Goal: Information Seeking & Learning: Learn about a topic

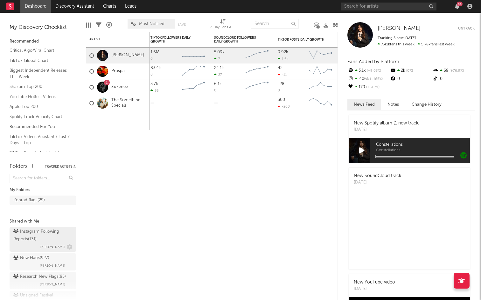
scroll to position [34, 0]
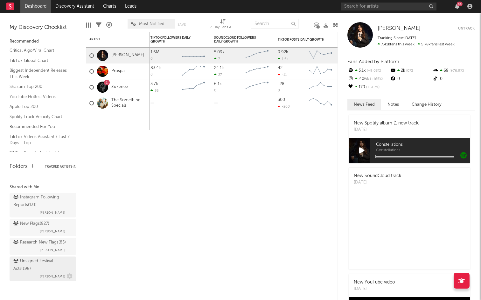
click at [48, 264] on div "Unsigned Festival Acts ( 198 )" at bounding box center [42, 265] width 58 height 15
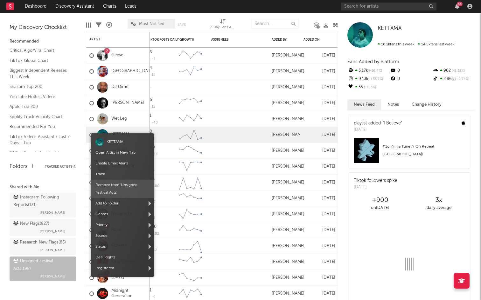
click at [109, 183] on span "Remove from ' Unsigned Festival Acts '" at bounding box center [123, 189] width 64 height 18
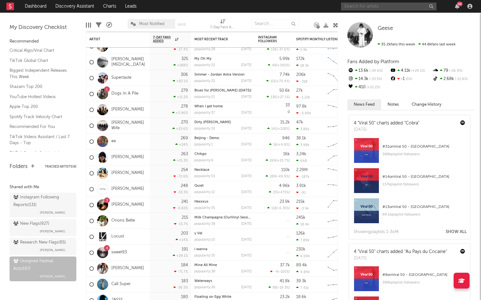
click at [368, 9] on input "text" at bounding box center [388, 7] width 95 height 8
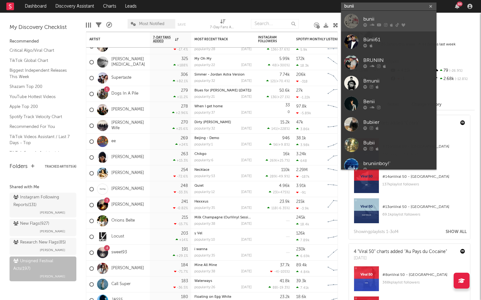
type input "bunii"
click at [380, 17] on div "bunii" at bounding box center [398, 19] width 70 height 8
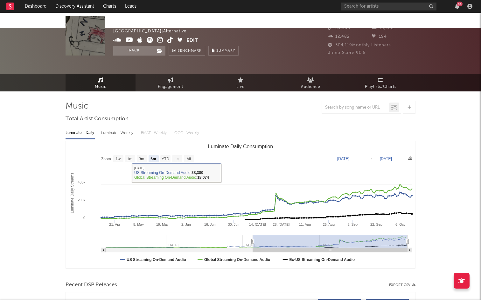
click at [160, 143] on rect "Luminate Daily Consumption" at bounding box center [240, 204] width 349 height 127
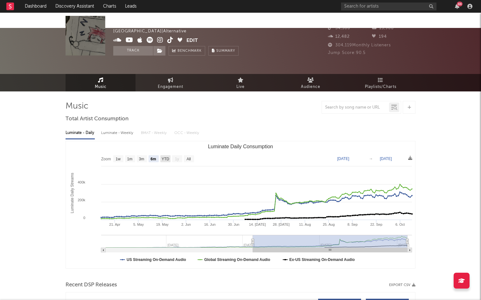
click at [162, 157] on text "YTD" at bounding box center [165, 159] width 8 height 4
select select "YTD"
type input "2025-01-01"
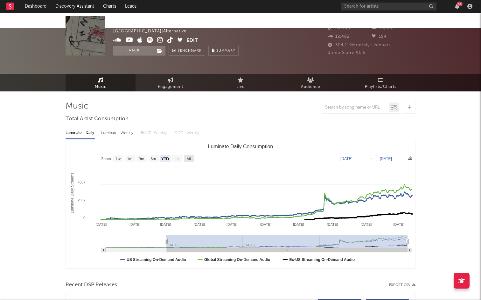
click at [190, 157] on text "All" at bounding box center [188, 159] width 4 height 4
select select "All"
type input "2024-10-21"
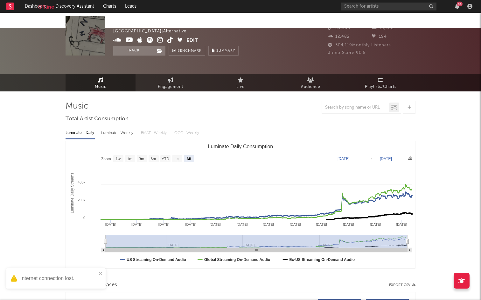
click at [17, 8] on div at bounding box center [13, 6] width 14 height 13
click at [15, 8] on div at bounding box center [13, 6] width 14 height 13
click at [10, 7] on rect at bounding box center [10, 7] width 8 height 8
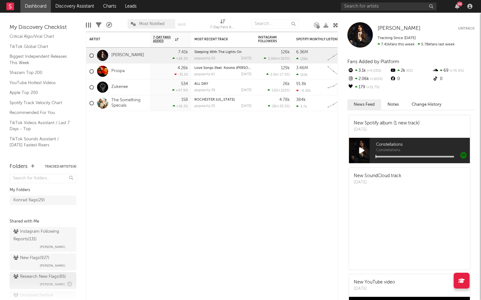
scroll to position [34, 0]
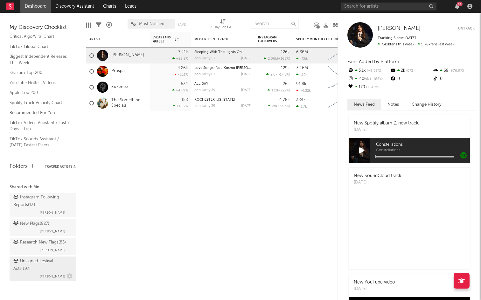
click at [31, 269] on div "Unsigned Festival Acts ( 197 )" at bounding box center [42, 265] width 58 height 15
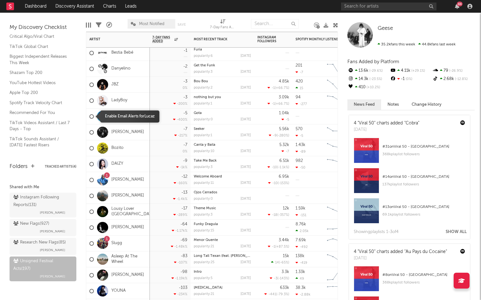
click at [90, 116] on div at bounding box center [91, 116] width 4 height 4
click at [89, 116] on input "checkbox" at bounding box center [89, 117] width 0 height 6
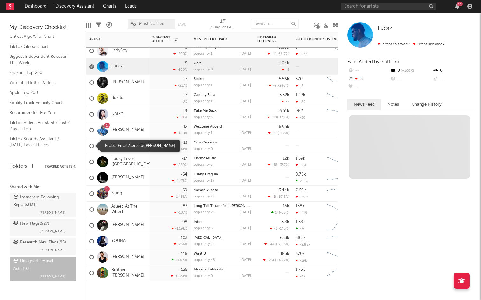
click at [92, 146] on div at bounding box center [91, 146] width 4 height 4
click at [89, 146] on input "checkbox" at bounding box center [89, 146] width 0 height 6
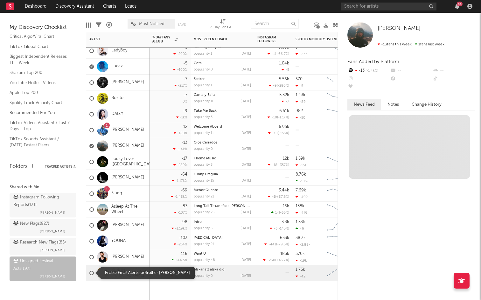
click at [92, 274] on div at bounding box center [91, 273] width 4 height 4
click at [89, 274] on input "checkbox" at bounding box center [89, 273] width 0 height 6
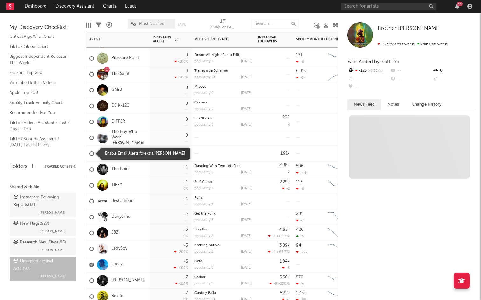
click at [92, 154] on div at bounding box center [91, 154] width 4 height 4
click at [89, 154] on input "checkbox" at bounding box center [89, 154] width 0 height 6
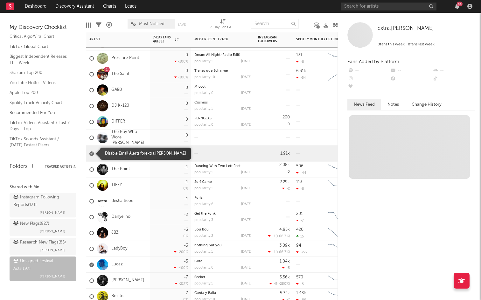
click at [92, 138] on div at bounding box center [91, 138] width 4 height 4
click at [89, 138] on input "checkbox" at bounding box center [89, 138] width 0 height 6
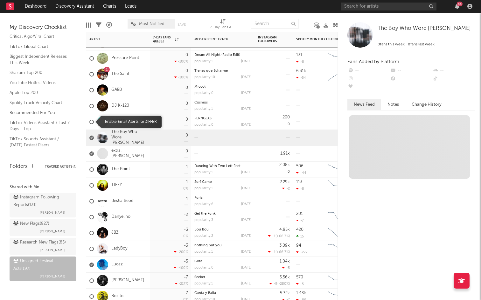
click at [92, 125] on span at bounding box center [91, 122] width 4 height 18
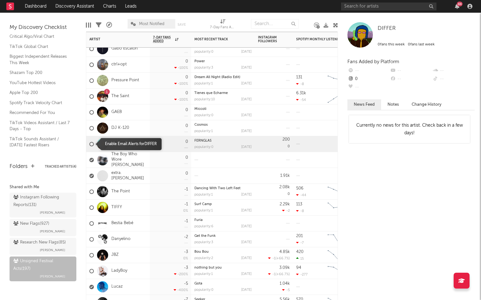
click at [92, 140] on span at bounding box center [91, 144] width 4 height 18
click at [92, 144] on div at bounding box center [91, 144] width 4 height 4
click at [89, 144] on input "checkbox" at bounding box center [89, 144] width 0 height 6
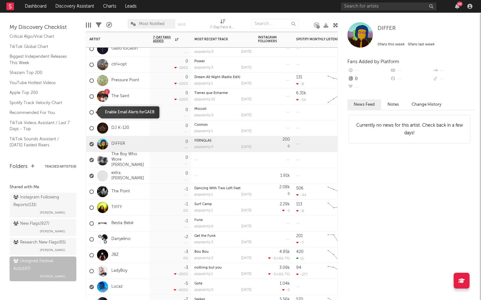
click at [90, 110] on div at bounding box center [91, 112] width 4 height 4
click at [89, 110] on input "checkbox" at bounding box center [89, 113] width 0 height 6
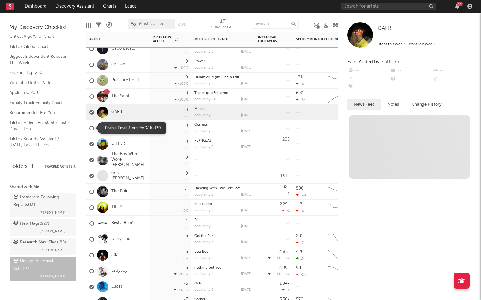
click at [92, 131] on span at bounding box center [91, 128] width 4 height 18
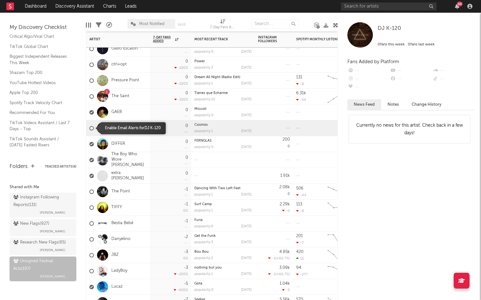
click at [92, 129] on div at bounding box center [91, 128] width 4 height 4
click at [89, 129] on input "checkbox" at bounding box center [89, 129] width 0 height 6
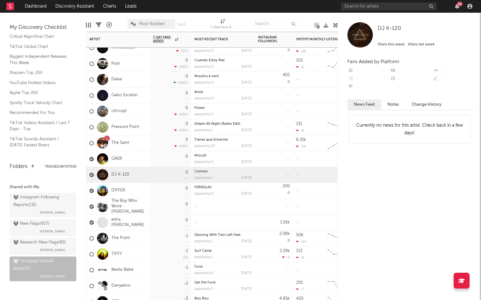
click at [91, 96] on div at bounding box center [91, 95] width 4 height 4
click at [89, 96] on input "checkbox" at bounding box center [89, 96] width 0 height 6
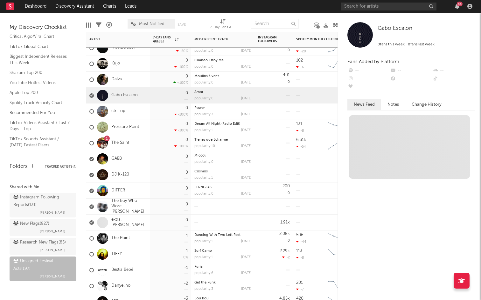
click at [92, 110] on div at bounding box center [91, 111] width 4 height 4
click at [89, 110] on input "checkbox" at bounding box center [89, 112] width 0 height 6
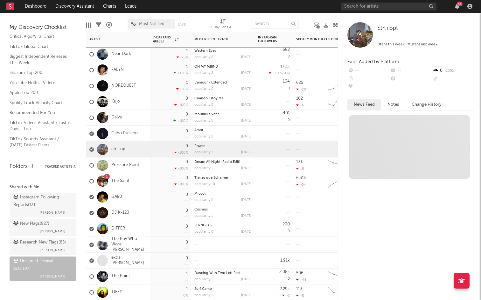
click at [90, 116] on div at bounding box center [91, 118] width 4 height 4
click at [89, 116] on input "checkbox" at bounding box center [89, 118] width 0 height 6
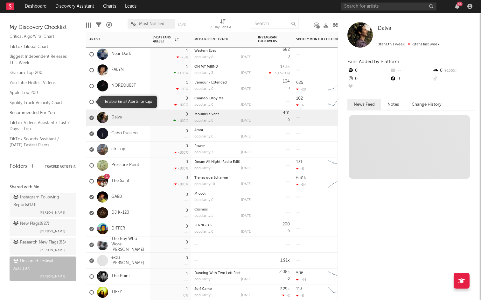
click at [90, 100] on div at bounding box center [91, 102] width 4 height 4
click at [89, 100] on input "checkbox" at bounding box center [89, 102] width 0 height 6
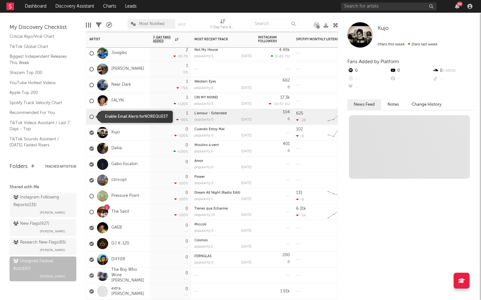
click at [92, 117] on div at bounding box center [91, 117] width 4 height 4
click at [89, 117] on input "checkbox" at bounding box center [89, 117] width 0 height 6
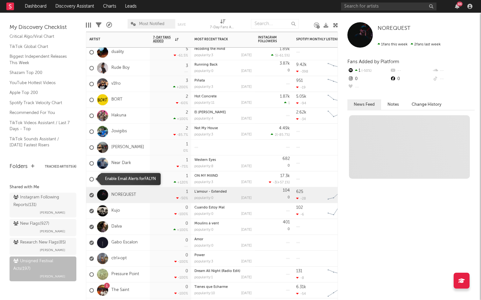
click at [92, 179] on div at bounding box center [91, 179] width 4 height 4
click at [89, 179] on input "checkbox" at bounding box center [89, 179] width 0 height 6
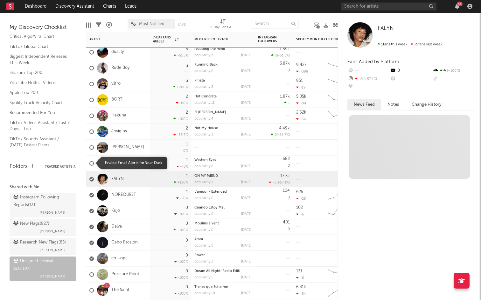
click at [92, 162] on div at bounding box center [91, 163] width 4 height 4
click at [89, 162] on input "checkbox" at bounding box center [89, 163] width 0 height 6
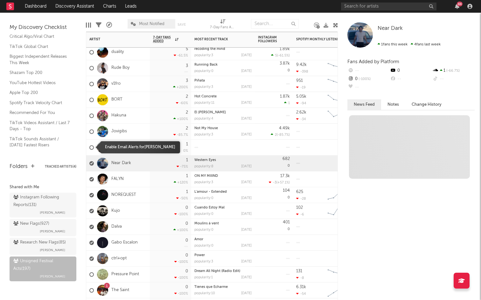
click at [90, 148] on div at bounding box center [91, 147] width 4 height 4
click at [89, 148] on input "checkbox" at bounding box center [89, 148] width 0 height 6
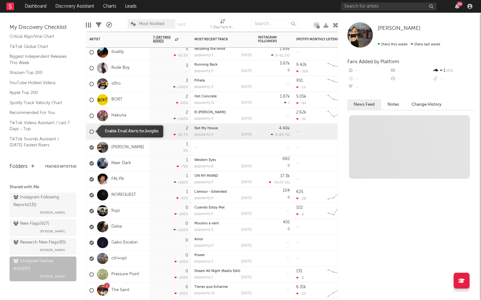
click at [91, 130] on div at bounding box center [91, 131] width 4 height 4
click at [89, 130] on input "checkbox" at bounding box center [89, 132] width 0 height 6
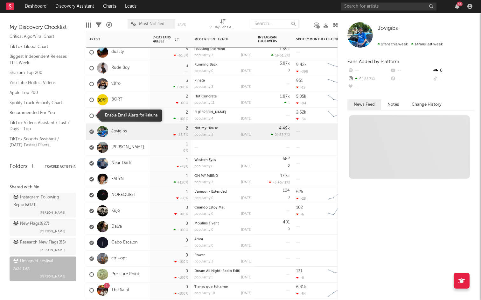
click at [91, 110] on span at bounding box center [91, 115] width 4 height 18
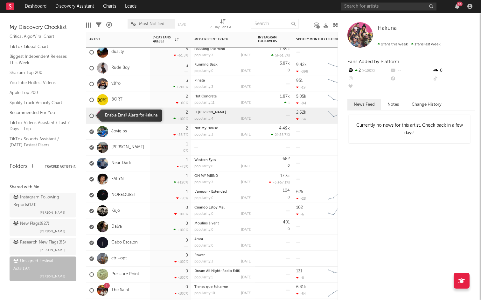
click at [92, 116] on div at bounding box center [91, 115] width 4 height 4
click at [89, 116] on input "checkbox" at bounding box center [89, 116] width 0 height 6
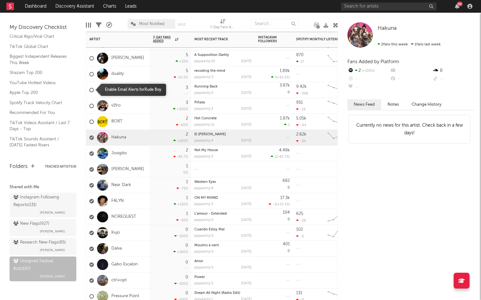
click at [90, 90] on div at bounding box center [91, 90] width 4 height 4
click at [89, 90] on input "checkbox" at bounding box center [89, 90] width 0 height 6
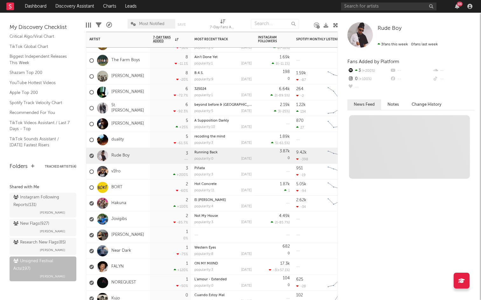
click at [93, 93] on label at bounding box center [91, 92] width 4 height 6
click at [89, 93] on input "checkbox" at bounding box center [89, 92] width 0 height 6
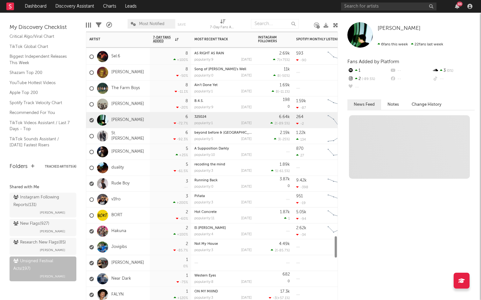
click at [92, 88] on div at bounding box center [91, 88] width 4 height 4
click at [89, 88] on input "checkbox" at bounding box center [89, 88] width 0 height 6
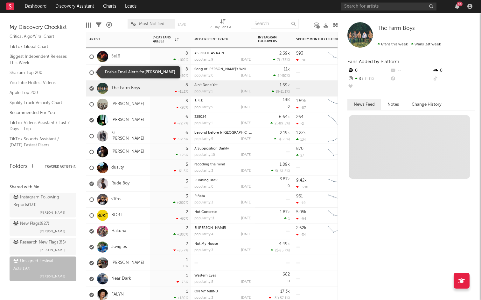
click at [91, 77] on span at bounding box center [91, 72] width 4 height 18
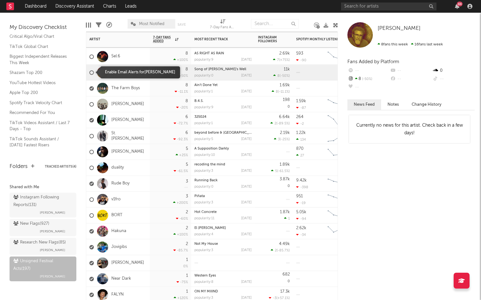
click at [91, 73] on div at bounding box center [91, 72] width 4 height 4
click at [89, 73] on input "checkbox" at bounding box center [89, 73] width 0 height 6
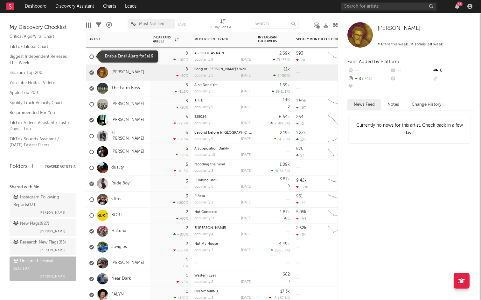
click at [91, 58] on div at bounding box center [91, 56] width 4 height 4
click at [89, 58] on input "checkbox" at bounding box center [89, 57] width 0 height 6
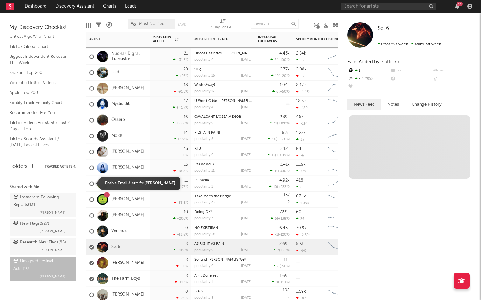
click at [92, 183] on div at bounding box center [91, 183] width 4 height 4
click at [89, 183] on input "checkbox" at bounding box center [89, 184] width 0 height 6
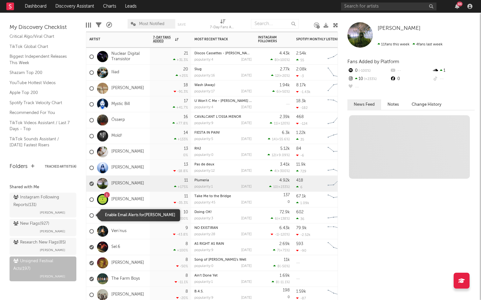
click at [91, 215] on div at bounding box center [91, 215] width 4 height 4
click at [89, 215] on input "checkbox" at bounding box center [89, 216] width 0 height 6
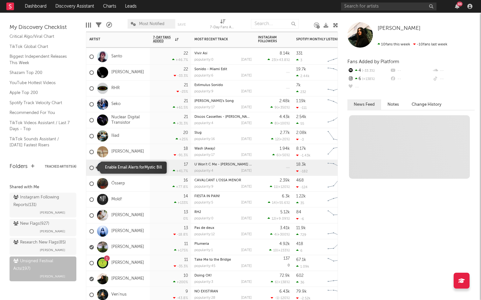
click at [93, 167] on div at bounding box center [91, 168] width 4 height 4
click at [89, 167] on input "checkbox" at bounding box center [89, 168] width 0 height 6
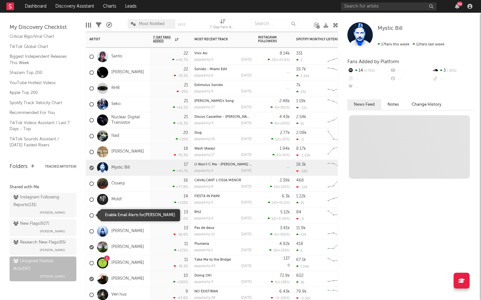
click at [91, 215] on div at bounding box center [91, 215] width 4 height 4
click at [89, 215] on input "checkbox" at bounding box center [89, 216] width 0 height 6
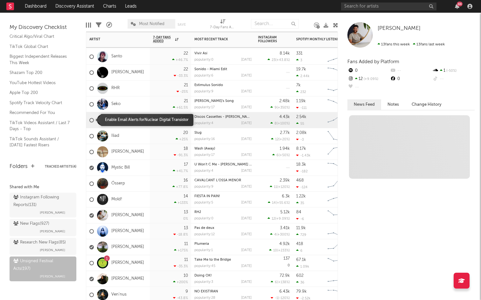
click at [93, 119] on div at bounding box center [91, 120] width 4 height 4
click at [89, 119] on input "checkbox" at bounding box center [89, 120] width 0 height 6
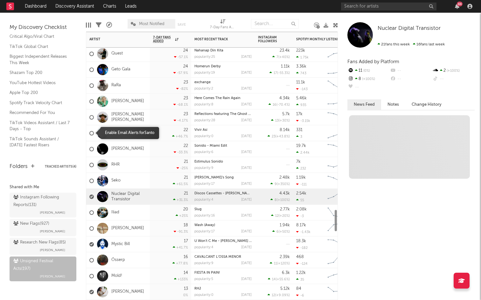
click at [92, 130] on label at bounding box center [91, 133] width 4 height 6
click at [89, 130] on input "checkbox" at bounding box center [89, 133] width 0 height 6
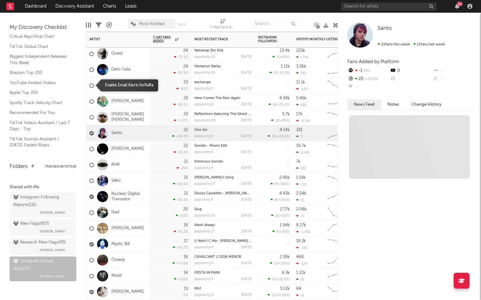
click at [91, 85] on div at bounding box center [91, 85] width 4 height 4
click at [89, 85] on input "checkbox" at bounding box center [89, 86] width 0 height 6
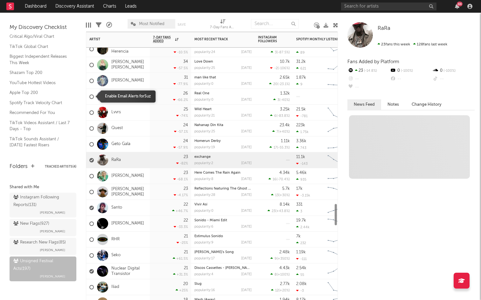
click at [91, 97] on div at bounding box center [91, 96] width 4 height 4
click at [89, 97] on input "checkbox" at bounding box center [89, 97] width 0 height 6
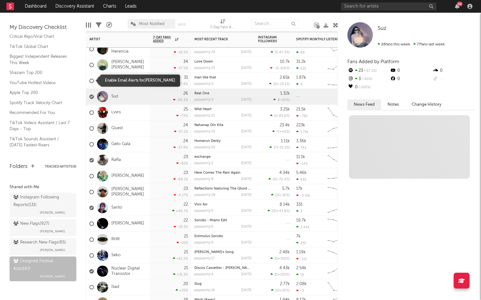
click at [93, 81] on div at bounding box center [91, 81] width 4 height 4
click at [89, 81] on input "checkbox" at bounding box center [89, 81] width 0 height 6
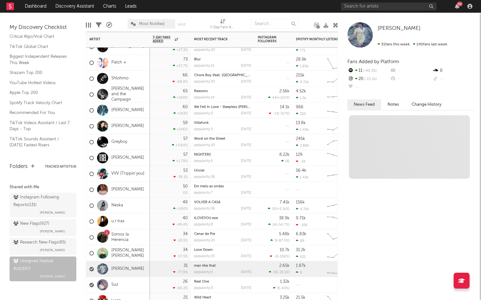
click at [93, 110] on div at bounding box center [91, 110] width 4 height 4
click at [89, 110] on input "checkbox" at bounding box center [89, 110] width 0 height 6
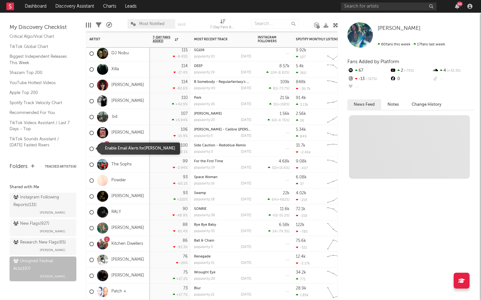
click at [90, 147] on div at bounding box center [91, 149] width 4 height 4
click at [89, 147] on input "checkbox" at bounding box center [89, 149] width 0 height 6
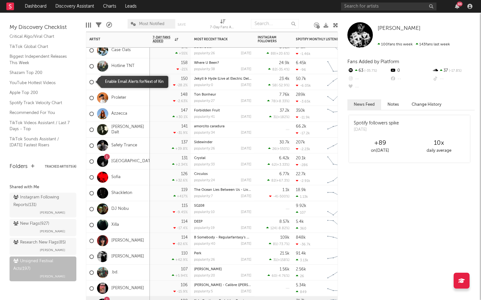
click at [89, 82] on div at bounding box center [91, 82] width 4 height 4
click at [89, 82] on input "checkbox" at bounding box center [89, 82] width 0 height 6
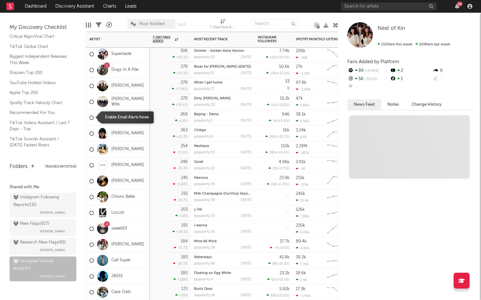
click at [92, 120] on label at bounding box center [91, 118] width 4 height 6
click at [89, 120] on input "checkbox" at bounding box center [89, 118] width 0 height 6
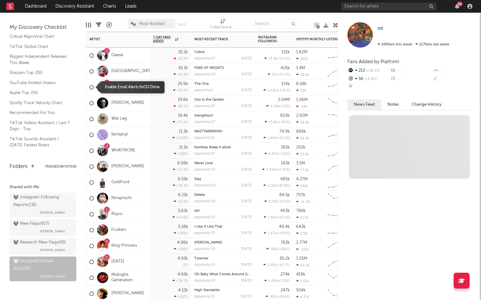
click at [92, 85] on div at bounding box center [91, 87] width 4 height 4
click at [89, 85] on input "checkbox" at bounding box center [89, 88] width 0 height 6
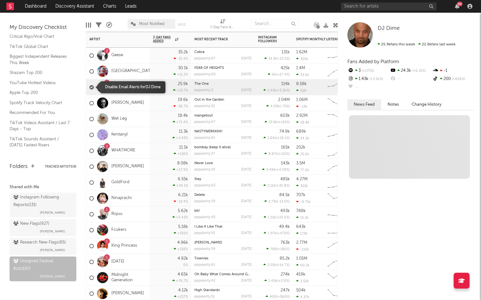
click at [92, 85] on label at bounding box center [91, 88] width 4 height 6
click at [89, 85] on input "checkbox" at bounding box center [89, 88] width 0 height 6
click at [92, 86] on div at bounding box center [91, 87] width 4 height 4
click at [89, 86] on input "checkbox" at bounding box center [89, 88] width 0 height 6
click at [94, 85] on div "1" at bounding box center [102, 87] width 17 height 11
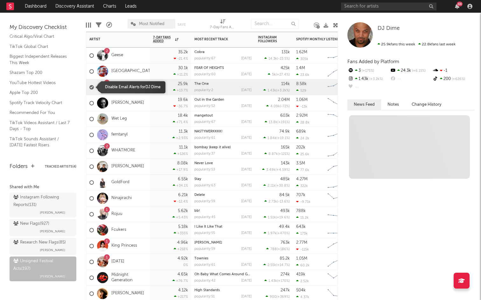
click at [91, 87] on div at bounding box center [91, 87] width 4 height 4
click at [89, 87] on input "checkbox" at bounding box center [89, 88] width 0 height 6
click at [91, 87] on div at bounding box center [91, 87] width 4 height 4
click at [89, 87] on input "checkbox" at bounding box center [89, 88] width 0 height 6
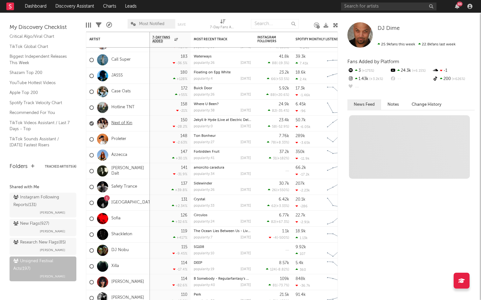
click at [127, 123] on link "Next of Kin" at bounding box center [121, 123] width 21 height 5
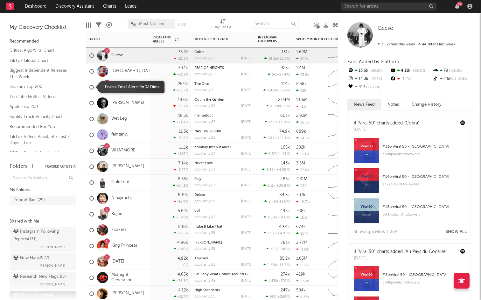
click at [93, 86] on div at bounding box center [91, 87] width 4 height 4
click at [89, 86] on input "checkbox" at bounding box center [89, 88] width 0 height 6
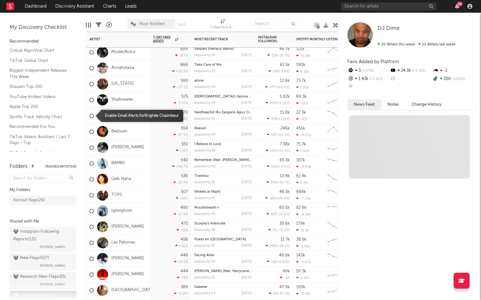
click at [91, 115] on div at bounding box center [91, 116] width 4 height 4
click at [89, 115] on input "checkbox" at bounding box center [89, 116] width 0 height 6
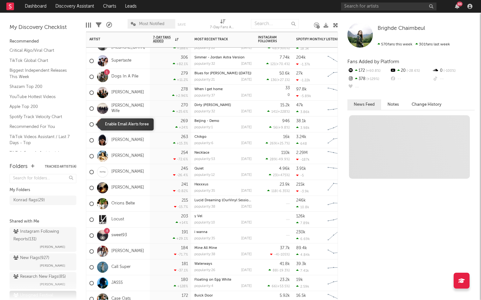
click at [90, 123] on div at bounding box center [91, 124] width 4 height 4
click at [89, 123] on input "checkbox" at bounding box center [89, 125] width 0 height 6
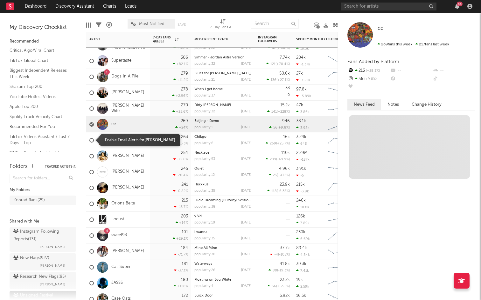
click at [90, 139] on div at bounding box center [91, 140] width 4 height 4
click at [89, 139] on input "checkbox" at bounding box center [89, 141] width 0 height 6
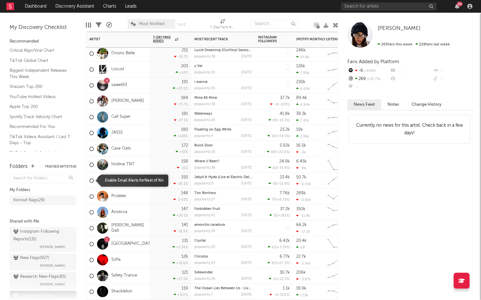
click at [90, 178] on label at bounding box center [91, 181] width 4 height 6
click at [89, 178] on input "checkbox" at bounding box center [89, 181] width 0 height 6
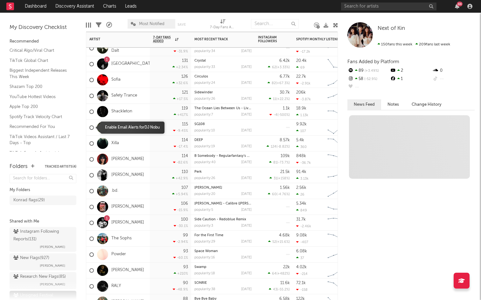
click at [91, 128] on div at bounding box center [91, 128] width 4 height 4
click at [89, 128] on input "checkbox" at bounding box center [89, 128] width 0 height 6
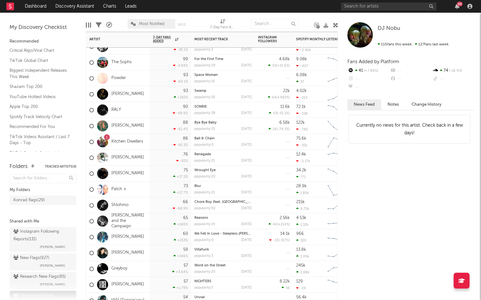
click at [90, 142] on div at bounding box center [91, 142] width 4 height 4
click at [89, 142] on input "checkbox" at bounding box center [89, 142] width 0 height 6
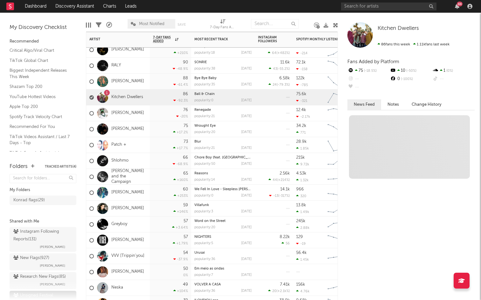
click at [91, 194] on div at bounding box center [91, 193] width 4 height 4
click at [89, 194] on input "checkbox" at bounding box center [89, 193] width 0 height 6
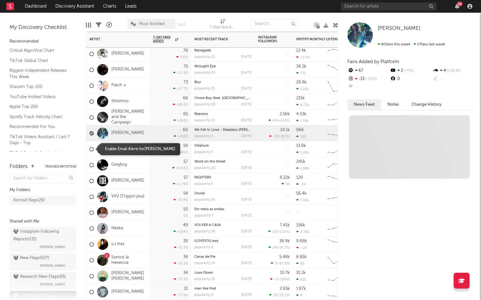
click at [91, 149] on div at bounding box center [91, 149] width 4 height 4
click at [89, 149] on input "checkbox" at bounding box center [89, 150] width 0 height 6
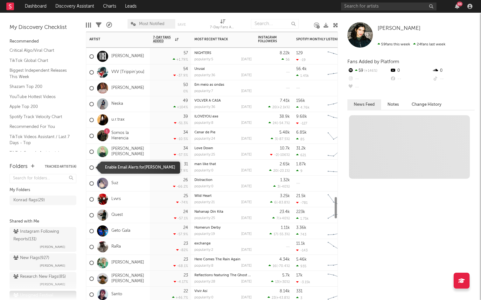
click at [92, 167] on div at bounding box center [91, 168] width 4 height 4
click at [89, 167] on input "checkbox" at bounding box center [89, 168] width 0 height 6
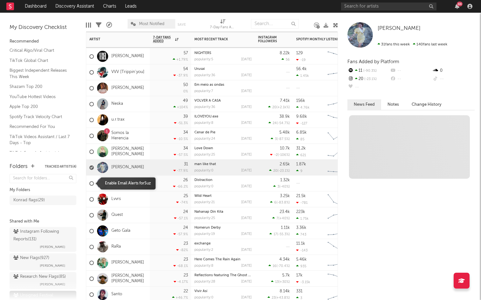
click at [92, 181] on span at bounding box center [91, 183] width 4 height 18
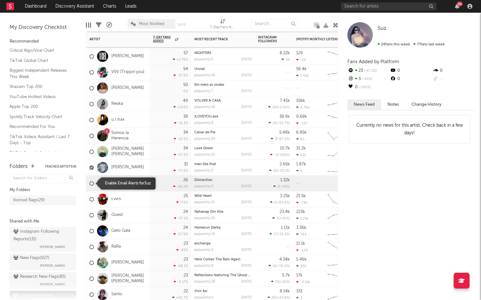
click at [90, 184] on div at bounding box center [91, 183] width 4 height 4
click at [89, 184] on input "checkbox" at bounding box center [89, 184] width 0 height 6
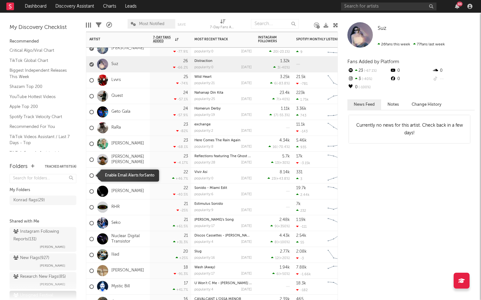
click at [91, 175] on div at bounding box center [91, 176] width 4 height 4
click at [89, 175] on input "checkbox" at bounding box center [89, 176] width 0 height 6
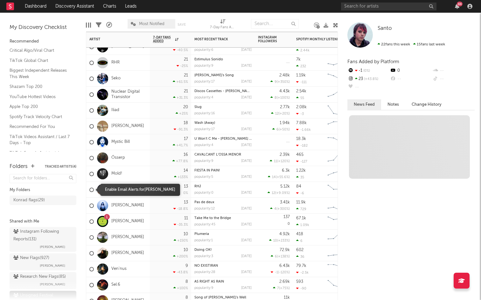
click at [91, 190] on div at bounding box center [91, 190] width 4 height 4
click at [89, 190] on input "checkbox" at bounding box center [89, 190] width 0 height 6
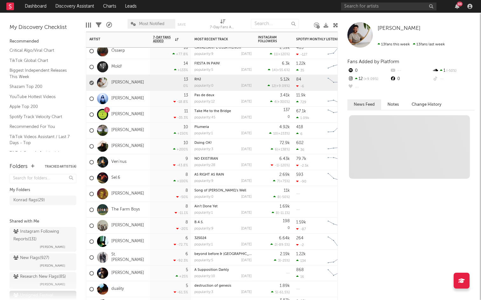
click at [90, 131] on div at bounding box center [91, 130] width 4 height 4
click at [89, 131] on input "checkbox" at bounding box center [89, 131] width 0 height 6
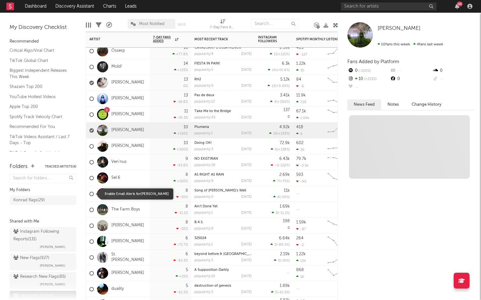
click at [92, 194] on div at bounding box center [91, 194] width 4 height 4
click at [89, 194] on input "checkbox" at bounding box center [89, 194] width 0 height 6
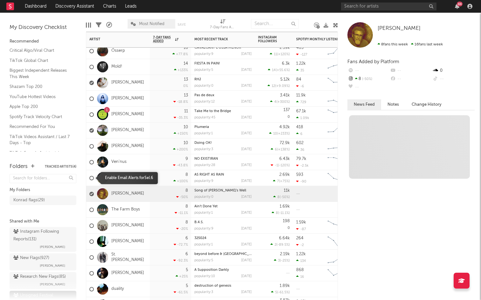
click at [91, 178] on div at bounding box center [91, 178] width 4 height 4
click at [89, 178] on input "checkbox" at bounding box center [89, 178] width 0 height 6
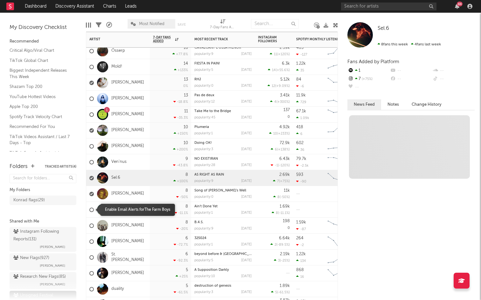
click at [89, 209] on div at bounding box center [91, 210] width 4 height 4
click at [89, 209] on input "checkbox" at bounding box center [89, 210] width 0 height 6
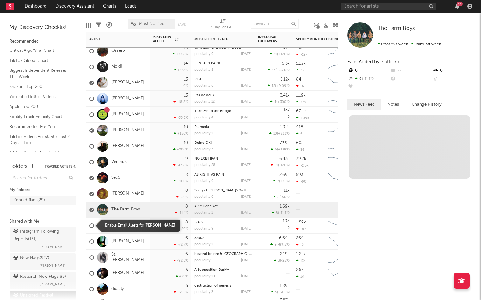
click at [91, 228] on div at bounding box center [91, 226] width 4 height 4
click at [89, 228] on input "checkbox" at bounding box center [89, 226] width 0 height 6
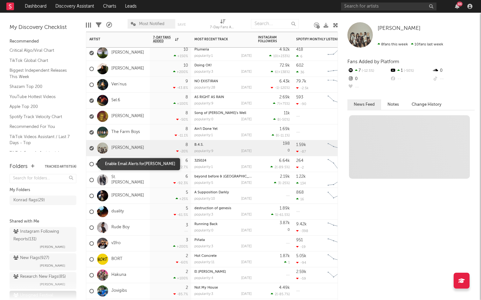
click at [90, 166] on label at bounding box center [91, 164] width 4 height 6
click at [89, 166] on input "checkbox" at bounding box center [89, 164] width 0 height 6
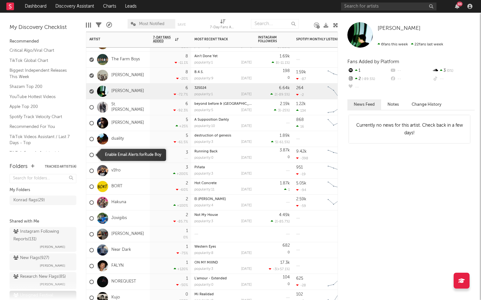
click at [90, 155] on div at bounding box center [91, 155] width 4 height 4
click at [89, 155] on input "checkbox" at bounding box center [89, 155] width 0 height 6
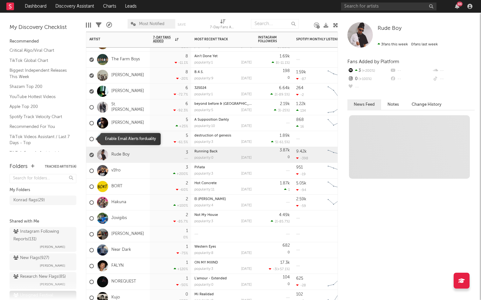
click at [90, 140] on div at bounding box center [91, 139] width 4 height 4
click at [89, 140] on input "checkbox" at bounding box center [89, 139] width 0 height 6
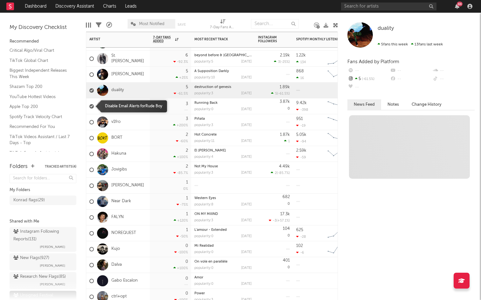
click at [94, 118] on div at bounding box center [102, 122] width 17 height 11
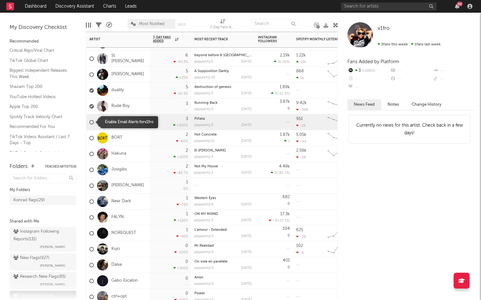
click at [90, 121] on div at bounding box center [91, 122] width 4 height 4
click at [89, 121] on input "checkbox" at bounding box center [89, 122] width 0 height 6
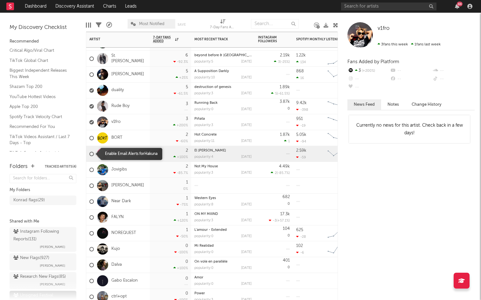
click at [91, 156] on div at bounding box center [91, 154] width 4 height 4
click at [89, 156] on input "checkbox" at bounding box center [89, 154] width 0 height 6
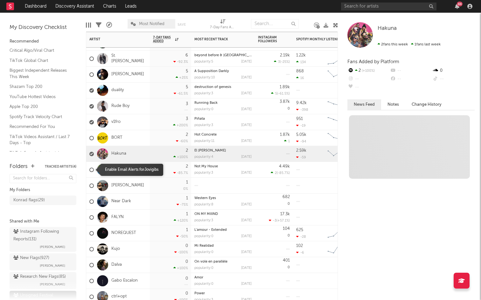
click at [91, 173] on span at bounding box center [91, 170] width 4 height 18
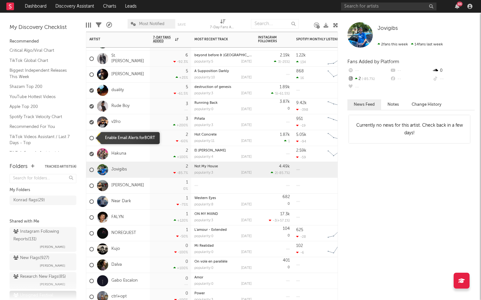
click at [91, 137] on div at bounding box center [91, 138] width 4 height 4
click at [89, 137] on input "checkbox" at bounding box center [89, 138] width 0 height 6
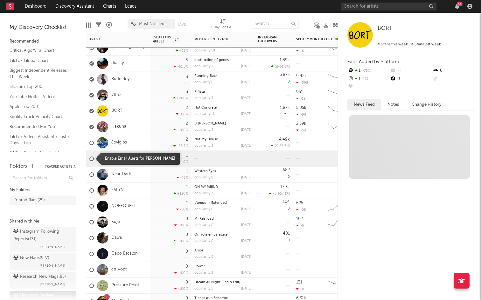
click at [91, 158] on div at bounding box center [91, 159] width 4 height 4
click at [89, 158] on input "checkbox" at bounding box center [89, 159] width 0 height 6
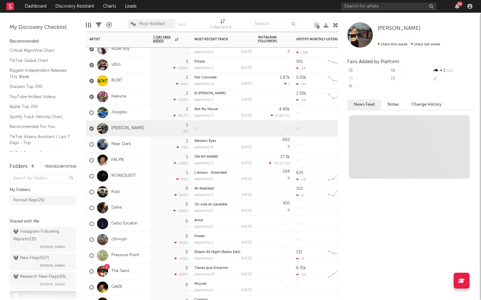
click at [92, 177] on div at bounding box center [91, 176] width 4 height 4
click at [89, 177] on input "checkbox" at bounding box center [89, 177] width 0 height 6
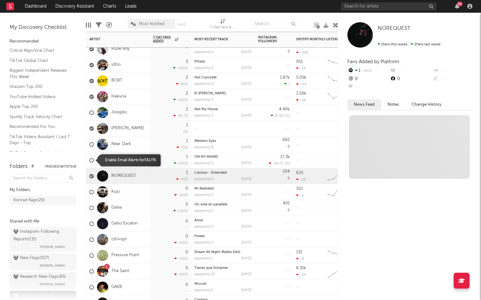
click at [92, 160] on div at bounding box center [91, 160] width 4 height 4
click at [89, 160] on input "checkbox" at bounding box center [89, 161] width 0 height 6
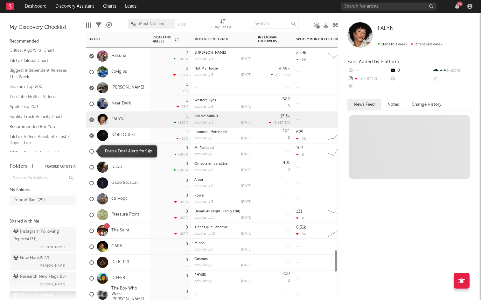
click at [92, 150] on div at bounding box center [91, 151] width 4 height 4
click at [89, 150] on input "checkbox" at bounding box center [89, 152] width 0 height 6
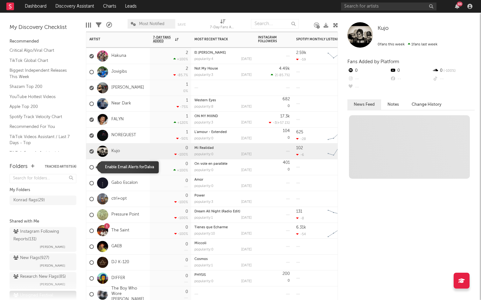
click at [92, 171] on span at bounding box center [91, 167] width 4 height 18
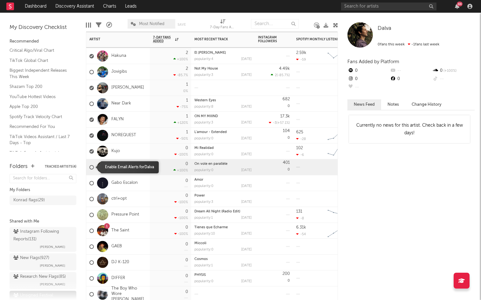
click at [92, 165] on div at bounding box center [91, 167] width 4 height 4
click at [89, 165] on input "checkbox" at bounding box center [89, 168] width 0 height 6
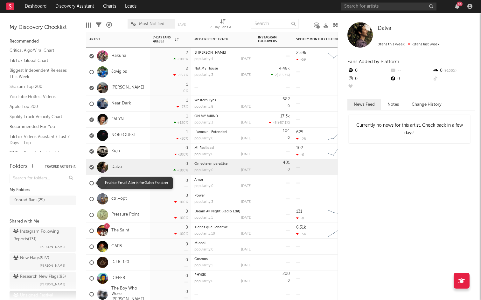
click at [92, 183] on div at bounding box center [91, 183] width 4 height 4
click at [89, 183] on input "checkbox" at bounding box center [89, 184] width 0 height 6
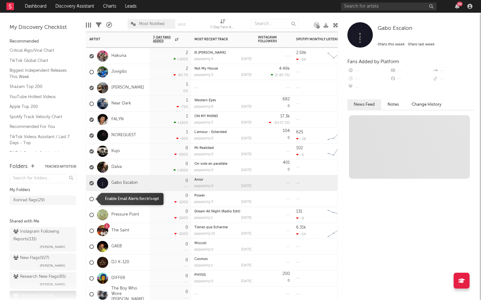
click at [91, 199] on div at bounding box center [91, 199] width 4 height 4
click at [89, 199] on input "checkbox" at bounding box center [89, 199] width 0 height 6
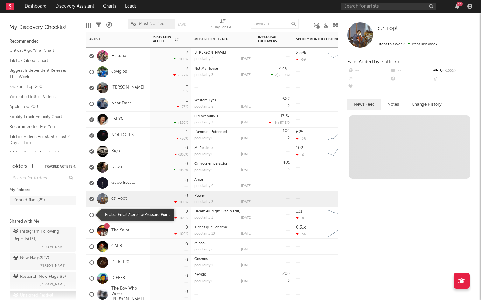
click at [91, 216] on div at bounding box center [91, 215] width 4 height 4
click at [89, 216] on input "checkbox" at bounding box center [89, 215] width 0 height 6
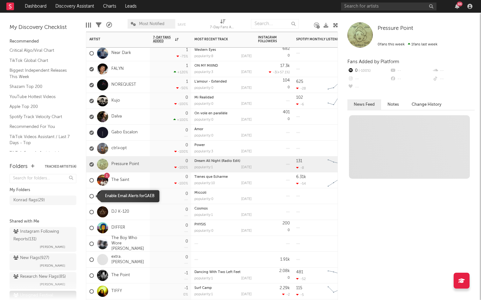
click at [90, 197] on div at bounding box center [91, 196] width 4 height 4
click at [89, 197] on input "checkbox" at bounding box center [89, 197] width 0 height 6
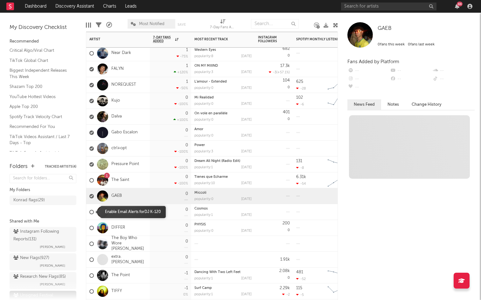
click at [90, 209] on label at bounding box center [91, 212] width 4 height 6
click at [89, 209] on input "checkbox" at bounding box center [89, 212] width 0 height 6
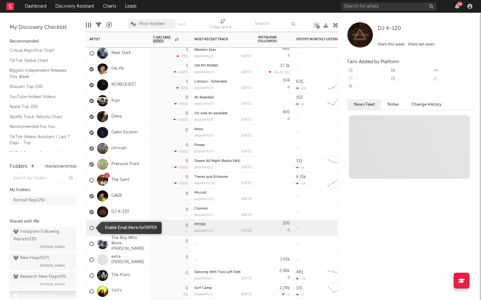
click at [90, 227] on div at bounding box center [91, 228] width 4 height 4
click at [89, 227] on input "checkbox" at bounding box center [89, 228] width 0 height 6
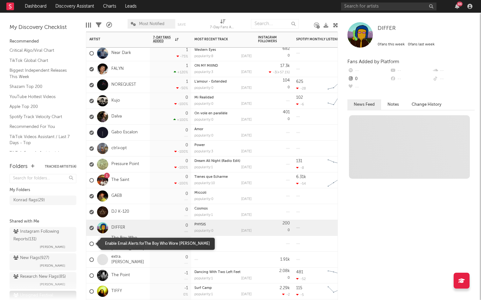
click at [90, 243] on div at bounding box center [91, 244] width 4 height 4
click at [89, 243] on input "checkbox" at bounding box center [89, 244] width 0 height 6
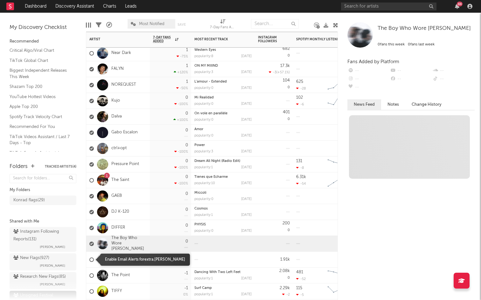
click at [91, 256] on span at bounding box center [91, 260] width 4 height 18
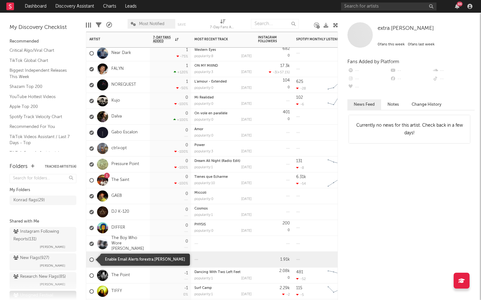
click at [92, 259] on div at bounding box center [91, 260] width 4 height 4
click at [89, 259] on input "checkbox" at bounding box center [89, 260] width 0 height 6
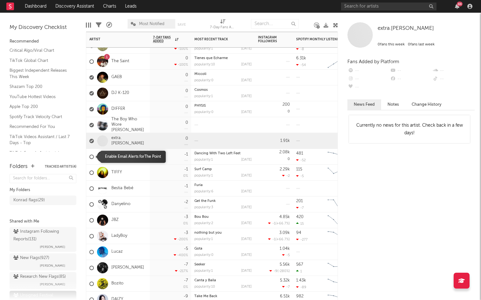
click at [91, 159] on div at bounding box center [91, 157] width 4 height 4
click at [89, 159] on input "checkbox" at bounding box center [89, 157] width 0 height 6
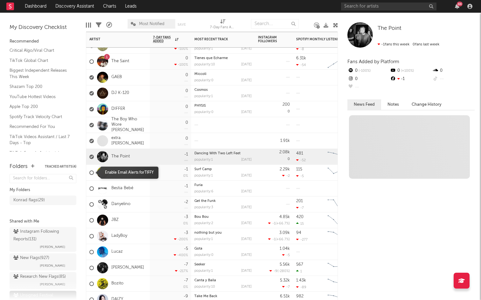
click at [92, 174] on div at bounding box center [91, 173] width 4 height 4
click at [89, 174] on input "checkbox" at bounding box center [89, 173] width 0 height 6
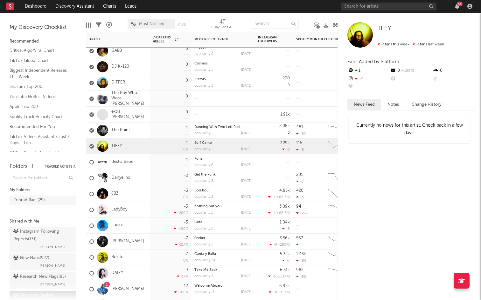
click at [91, 163] on div at bounding box center [91, 162] width 4 height 4
click at [89, 163] on input "checkbox" at bounding box center [89, 163] width 0 height 6
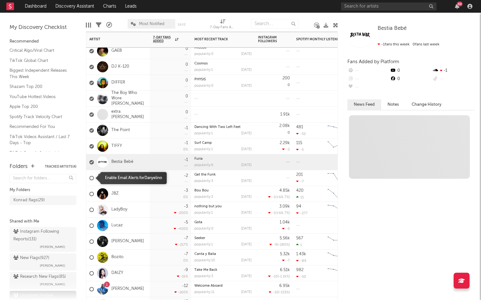
click at [91, 179] on div at bounding box center [91, 178] width 4 height 4
click at [89, 179] on input "checkbox" at bounding box center [89, 178] width 0 height 6
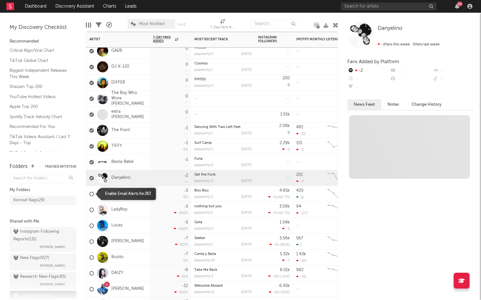
click at [93, 193] on div at bounding box center [91, 194] width 4 height 4
click at [89, 193] on input "checkbox" at bounding box center [89, 194] width 0 height 6
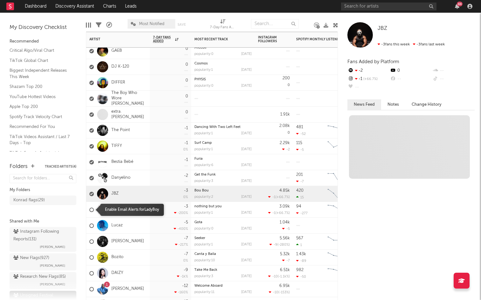
click at [92, 209] on div at bounding box center [91, 210] width 4 height 4
click at [89, 209] on input "checkbox" at bounding box center [89, 210] width 0 height 6
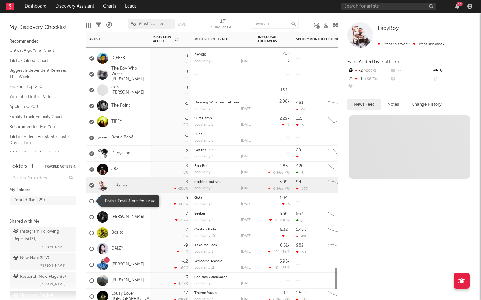
click at [91, 202] on div at bounding box center [91, 201] width 4 height 4
click at [89, 202] on input "checkbox" at bounding box center [89, 202] width 0 height 6
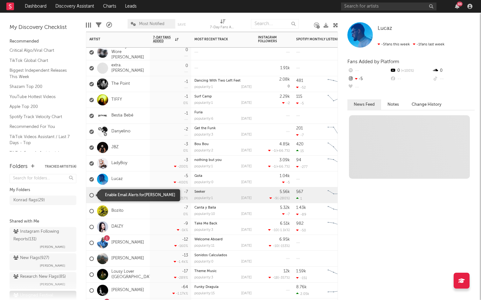
click at [91, 195] on div at bounding box center [91, 195] width 4 height 4
click at [89, 195] on input "checkbox" at bounding box center [89, 196] width 0 height 6
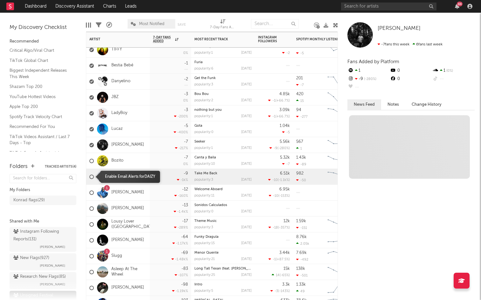
click at [90, 178] on div at bounding box center [91, 177] width 4 height 4
click at [89, 178] on input "checkbox" at bounding box center [89, 177] width 0 height 6
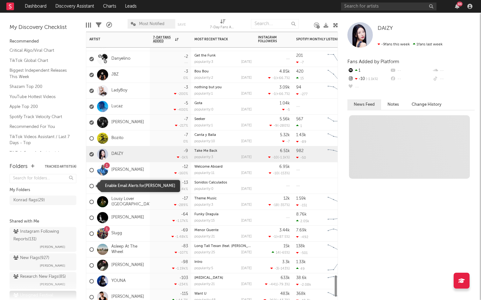
click at [90, 187] on div at bounding box center [91, 186] width 4 height 4
click at [89, 187] on input "checkbox" at bounding box center [89, 186] width 0 height 6
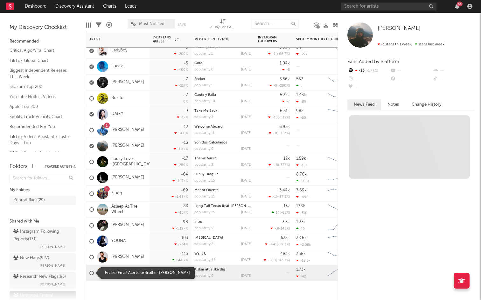
click at [91, 273] on div at bounding box center [91, 273] width 4 height 4
click at [89, 273] on input "checkbox" at bounding box center [89, 273] width 0 height 6
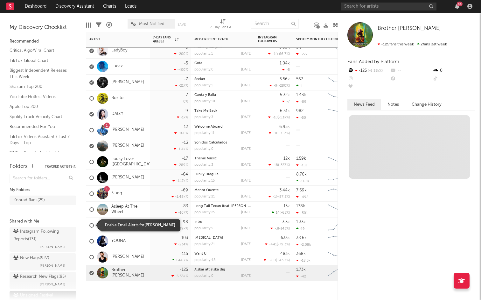
click at [90, 224] on div at bounding box center [91, 225] width 4 height 4
click at [89, 224] on input "checkbox" at bounding box center [89, 226] width 0 height 6
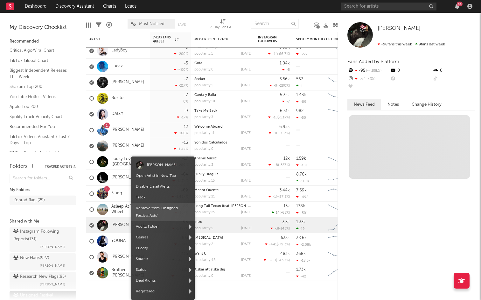
click at [150, 213] on span "Remove from ' Unsigned Festival Acts '" at bounding box center [163, 212] width 64 height 18
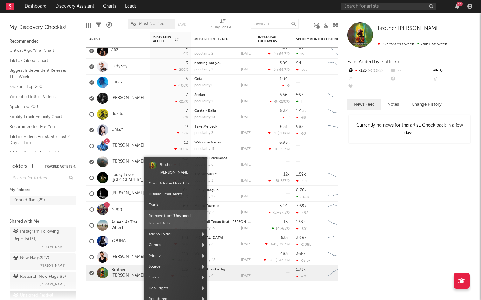
click at [164, 211] on span "Remove from ' Unsigned Festival Acts '" at bounding box center [176, 220] width 64 height 18
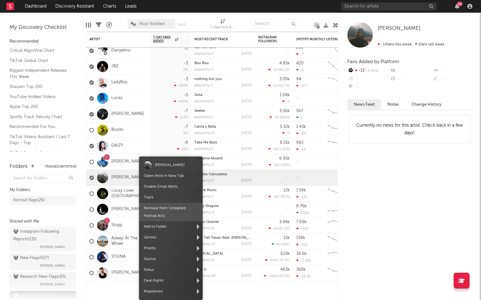
click at [158, 211] on span "Remove from ' Unsigned Festival Acts '" at bounding box center [171, 212] width 64 height 18
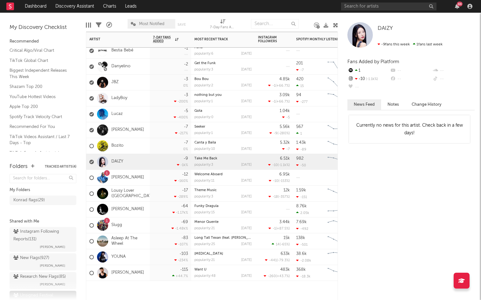
click at [133, 161] on div "DAIZY" at bounding box center [118, 162] width 64 height 16
click at [133, 114] on div "Lucaz" at bounding box center [118, 114] width 64 height 16
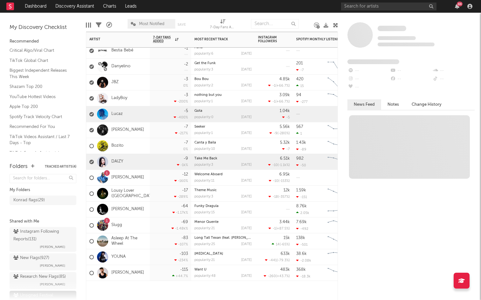
click at [142, 128] on div "Ennio Skoto" at bounding box center [118, 130] width 64 height 16
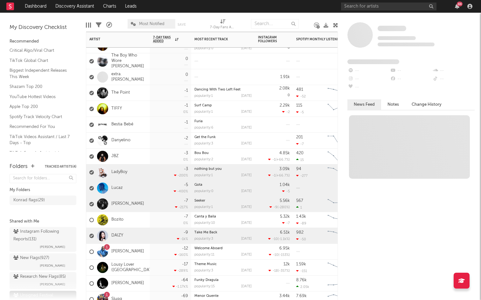
click at [139, 174] on div "LadyBoy" at bounding box center [118, 173] width 64 height 16
click at [137, 155] on div "JBZ" at bounding box center [118, 157] width 64 height 16
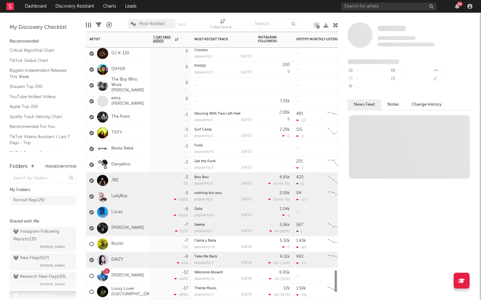
click at [137, 164] on div "Danyelino" at bounding box center [118, 165] width 64 height 16
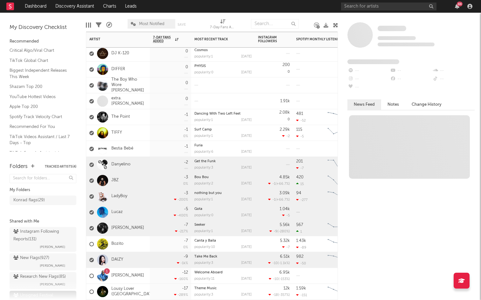
click at [137, 150] on div "Bestia Bebé" at bounding box center [118, 149] width 64 height 16
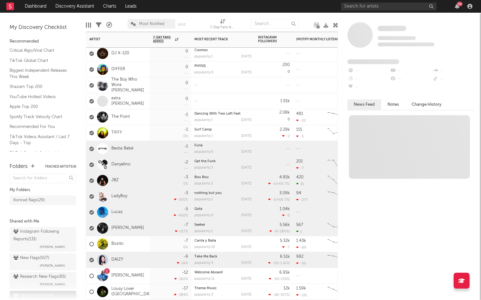
click at [137, 127] on div "TIFFY" at bounding box center [118, 133] width 64 height 16
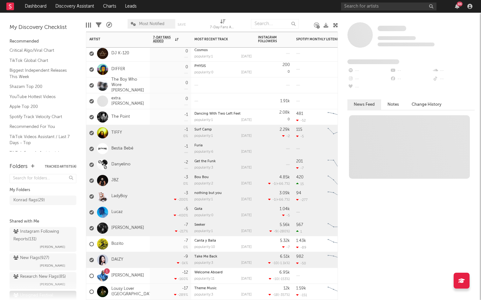
click at [137, 118] on div "The Point" at bounding box center [118, 117] width 64 height 16
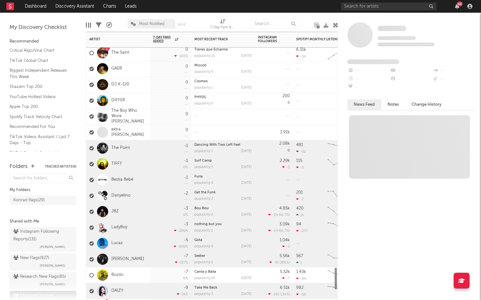
click at [138, 130] on div "extra.andrew" at bounding box center [118, 133] width 64 height 16
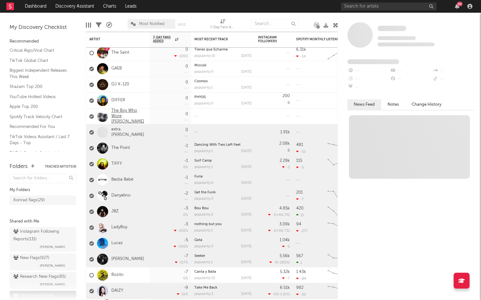
click at [138, 115] on link "The Boy Who Wore Jade" at bounding box center [128, 116] width 35 height 16
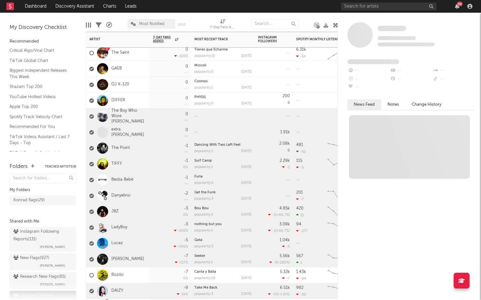
click at [138, 106] on div "DIFFER" at bounding box center [118, 101] width 64 height 16
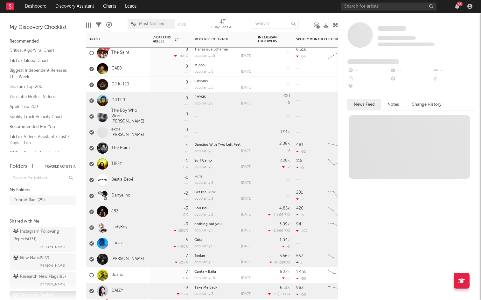
click at [137, 85] on div "DJ K-120" at bounding box center [118, 85] width 64 height 16
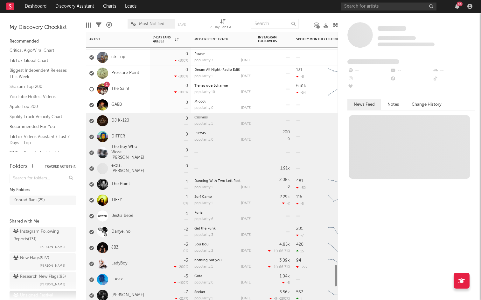
click at [136, 103] on div "GAEB" at bounding box center [118, 105] width 64 height 16
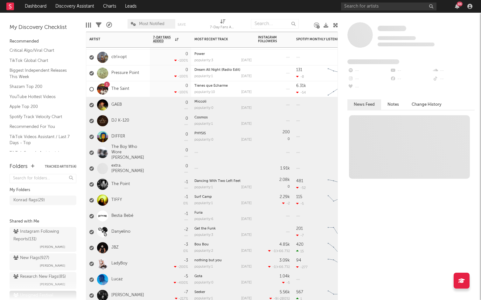
click at [139, 70] on div "Pressure Point" at bounding box center [118, 73] width 64 height 16
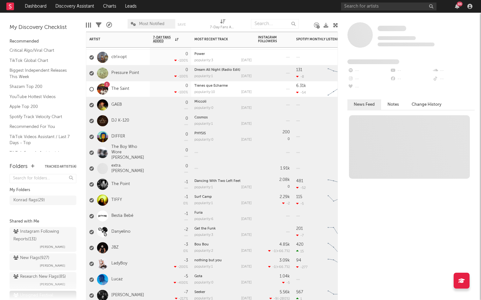
click at [139, 86] on div "1 The Saint" at bounding box center [118, 89] width 64 height 16
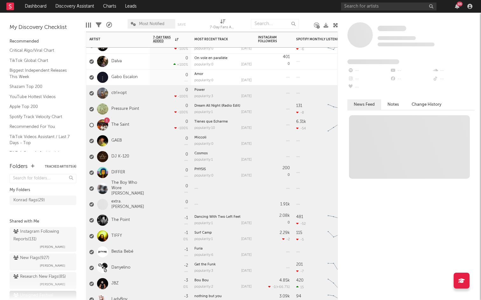
click at [137, 98] on div "ctrl+opt" at bounding box center [118, 93] width 64 height 16
click at [137, 84] on div "Gabo Escalon" at bounding box center [113, 77] width 48 height 18
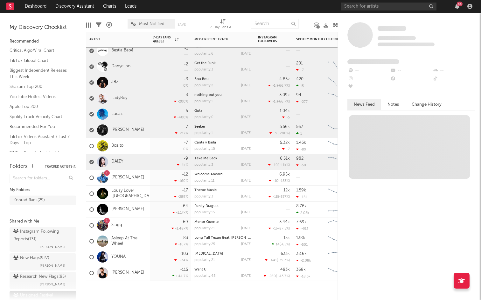
click at [136, 147] on div "Bozito" at bounding box center [118, 146] width 64 height 16
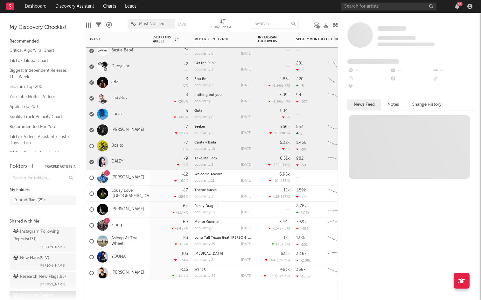
click at [136, 162] on div "DAIZY" at bounding box center [118, 162] width 64 height 16
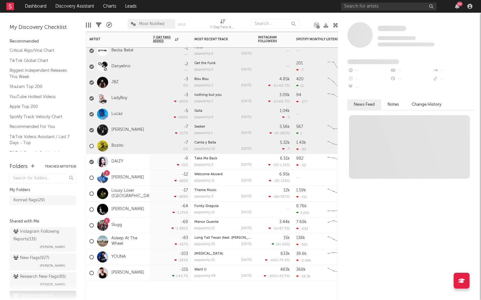
click at [136, 162] on div "DAIZY" at bounding box center [118, 162] width 64 height 16
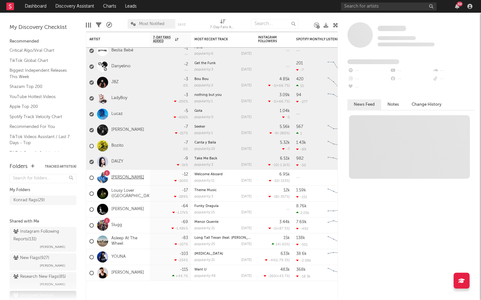
click at [136, 175] on link "Nico Bernardini" at bounding box center [127, 177] width 33 height 5
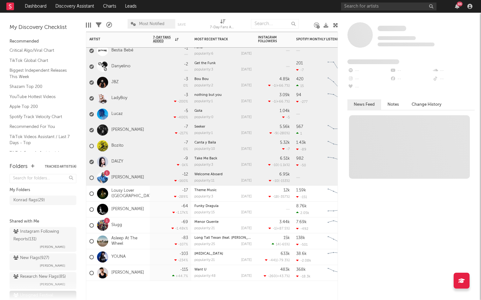
click at [145, 190] on div "Lousy Lover (US)" at bounding box center [118, 194] width 64 height 16
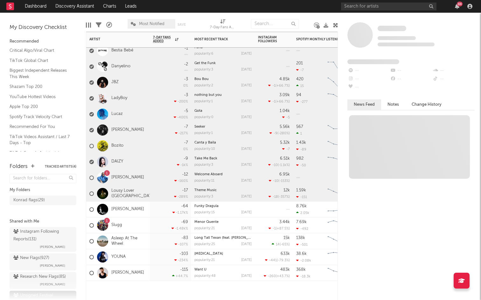
click at [146, 223] on div "1 Slugg" at bounding box center [118, 226] width 64 height 16
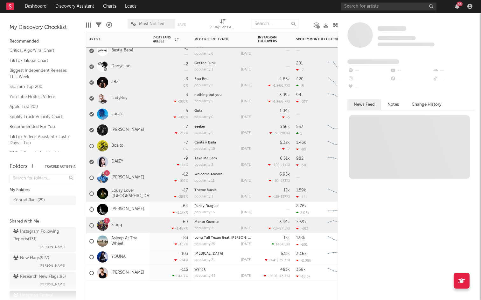
click at [146, 206] on div "Eric Slick" at bounding box center [118, 210] width 64 height 16
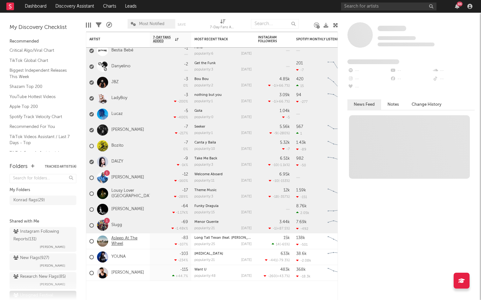
click at [145, 243] on link "Asleep At The Wheel" at bounding box center [128, 241] width 35 height 11
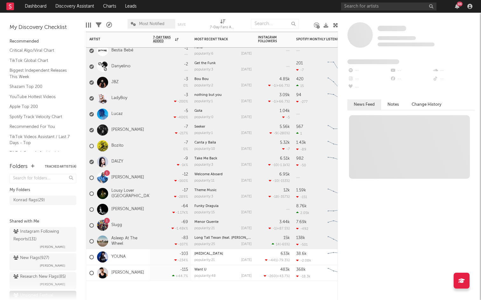
click at [145, 262] on div "YOUNA" at bounding box center [118, 257] width 64 height 16
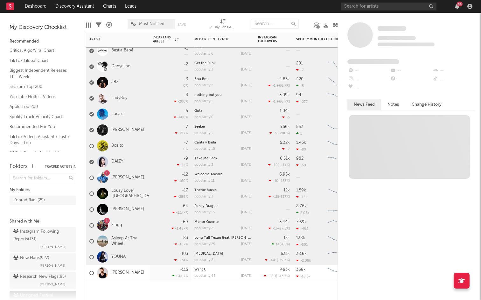
click at [145, 277] on div "Patrick Topping" at bounding box center [118, 273] width 64 height 16
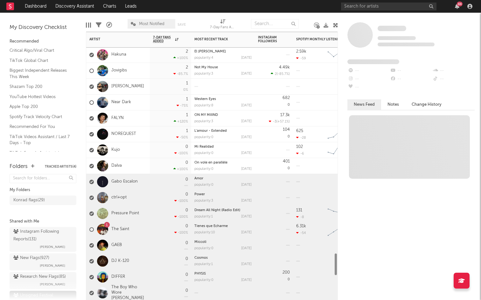
click at [147, 160] on div "Dalva" at bounding box center [118, 166] width 64 height 16
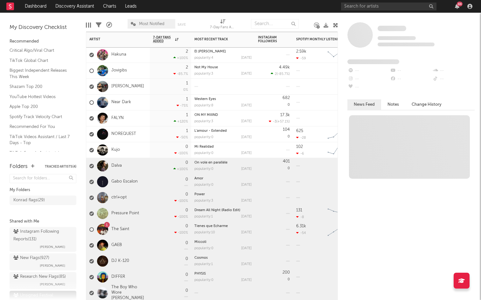
click at [147, 139] on div "NOREQUEST" at bounding box center [118, 134] width 64 height 16
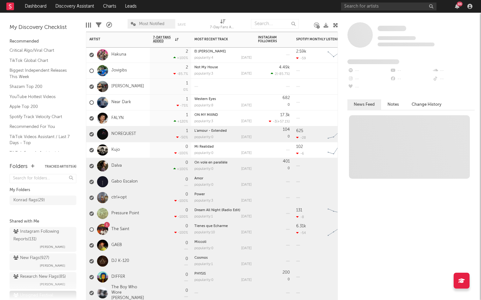
click at [147, 143] on div "Kujo" at bounding box center [118, 150] width 64 height 16
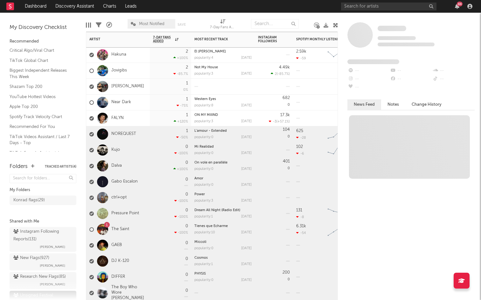
click at [147, 122] on div "FALYN" at bounding box center [118, 119] width 64 height 16
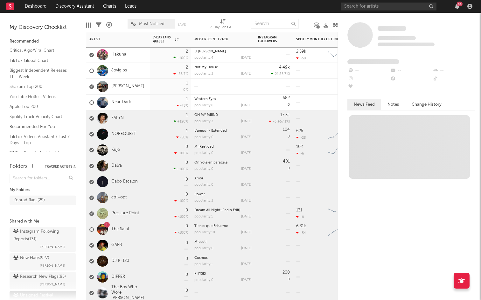
click at [147, 105] on div "Near Dark" at bounding box center [118, 103] width 64 height 16
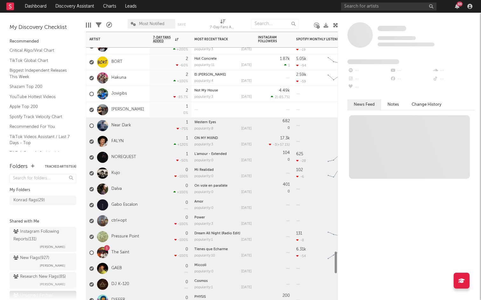
click at [145, 113] on div "Gio Elia" at bounding box center [118, 110] width 64 height 16
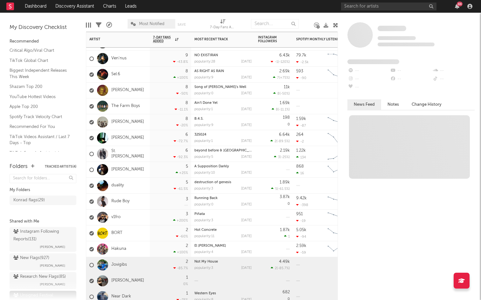
drag, startPoint x: 142, startPoint y: 259, endPoint x: 137, endPoint y: 246, distance: 14.7
click at [139, 146] on div "St. Frances" at bounding box center [118, 154] width 64 height 16
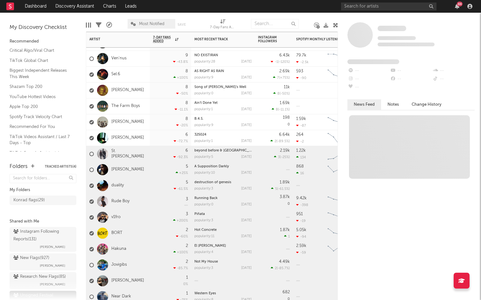
click at [136, 95] on div "Max Stern" at bounding box center [118, 91] width 64 height 16
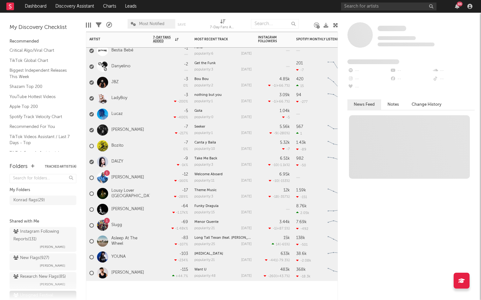
click at [143, 275] on div "Patrick Topping" at bounding box center [118, 273] width 64 height 16
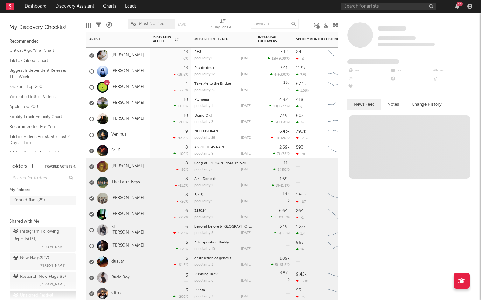
click at [157, 99] on div "10 +150 %" at bounding box center [170, 103] width 35 height 16
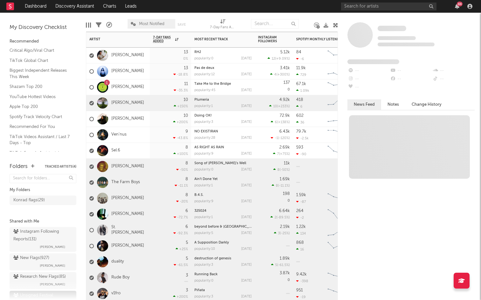
click at [145, 113] on div "Natalia Roth" at bounding box center [118, 119] width 64 height 16
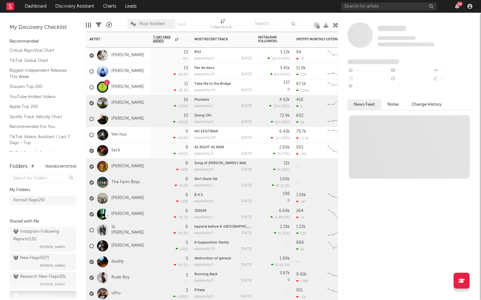
click at [145, 132] on div "Ven'nus" at bounding box center [118, 135] width 64 height 16
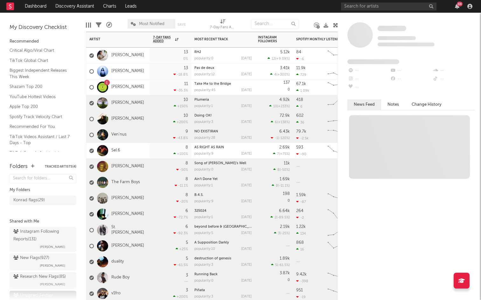
click at [145, 155] on div "Sel.6" at bounding box center [118, 151] width 64 height 16
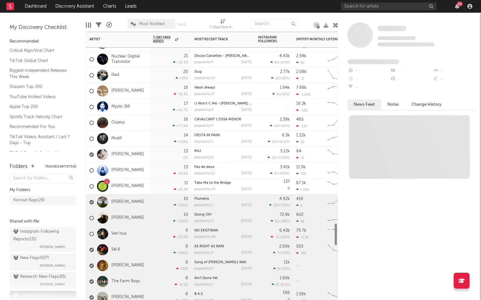
click at [148, 168] on div "Vania Junco" at bounding box center [118, 171] width 64 height 16
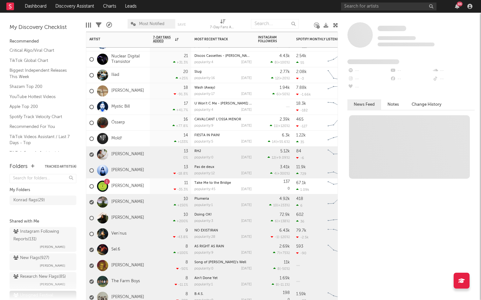
click at [148, 153] on div "Jason Rault" at bounding box center [118, 155] width 64 height 16
click at [142, 140] on div "Mold!" at bounding box center [118, 139] width 64 height 16
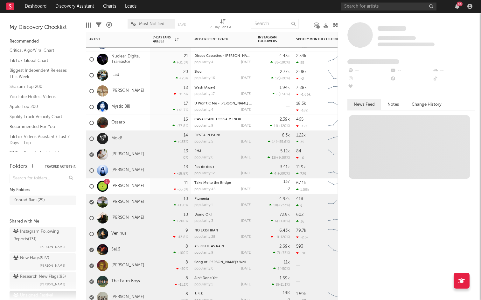
click at [140, 129] on div "Ósserp" at bounding box center [118, 123] width 64 height 16
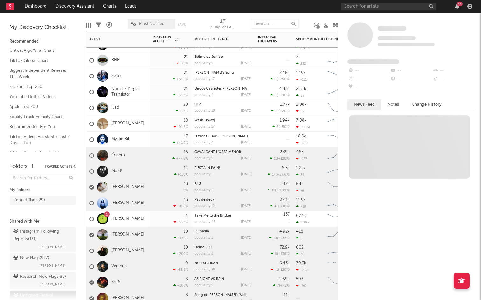
click at [138, 137] on div "Mystic Bill" at bounding box center [118, 140] width 64 height 16
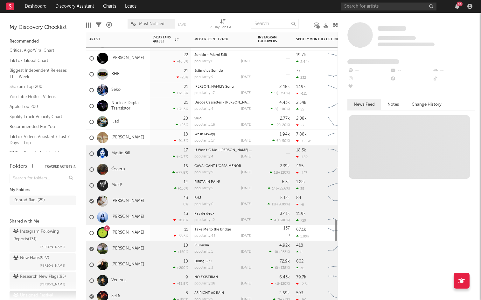
click at [138, 133] on div "velora" at bounding box center [118, 138] width 64 height 16
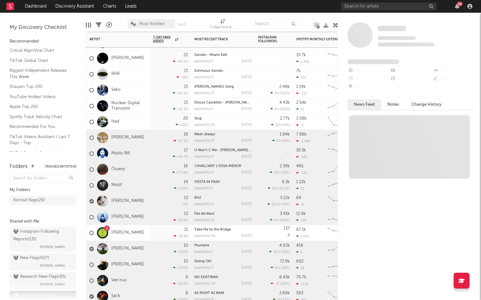
click at [139, 122] on div "Iliad" at bounding box center [118, 122] width 64 height 16
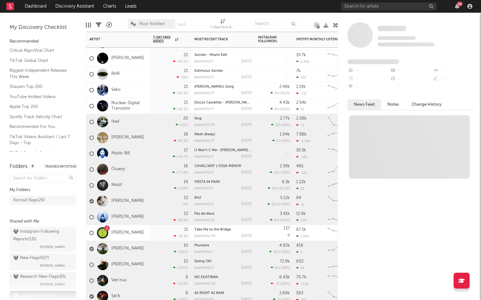
click at [144, 135] on div "velora" at bounding box center [118, 138] width 64 height 16
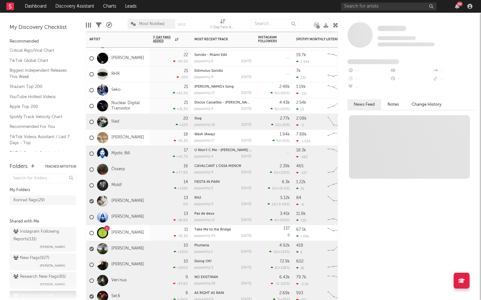
click at [140, 123] on div "Iliad" at bounding box center [118, 122] width 64 height 16
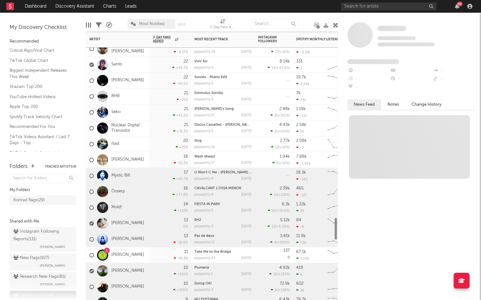
click at [144, 142] on div "Iliad" at bounding box center [118, 144] width 64 height 16
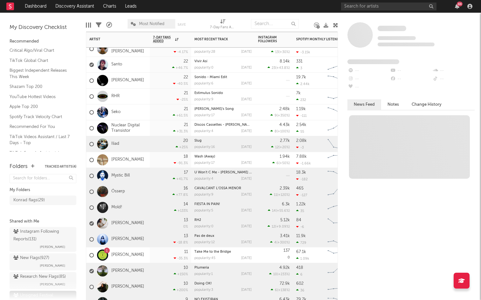
click at [144, 164] on div "velora" at bounding box center [118, 160] width 64 height 16
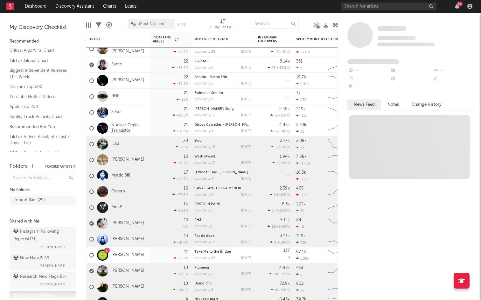
click at [144, 129] on link "Nuclear Digital Transistor" at bounding box center [128, 128] width 35 height 11
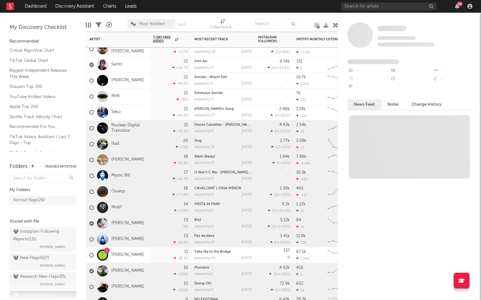
click at [144, 110] on div "Seko" at bounding box center [118, 113] width 64 height 16
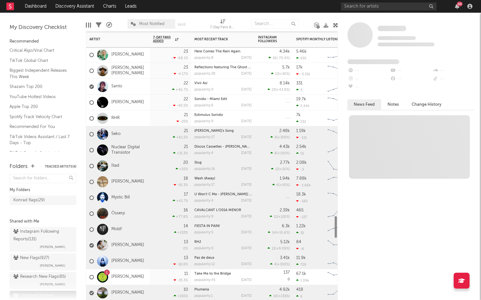
click at [144, 113] on div "RHR" at bounding box center [118, 119] width 64 height 16
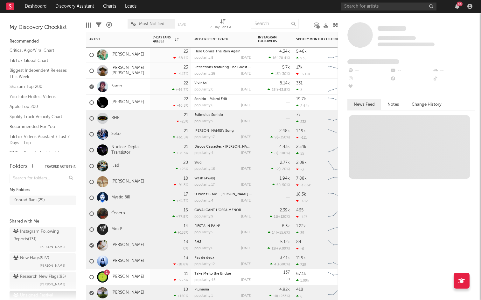
click at [144, 99] on div "Vanjee" at bounding box center [118, 103] width 64 height 16
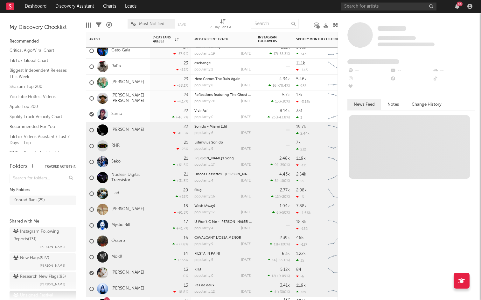
click at [143, 113] on div "Santo" at bounding box center [118, 114] width 64 height 16
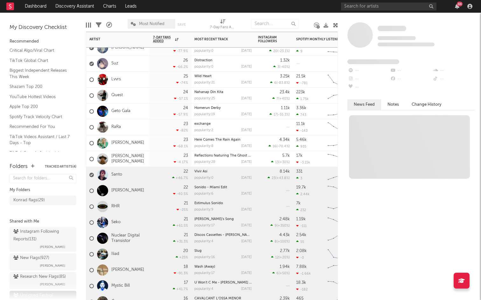
click at [149, 121] on div "RaRa" at bounding box center [118, 127] width 64 height 16
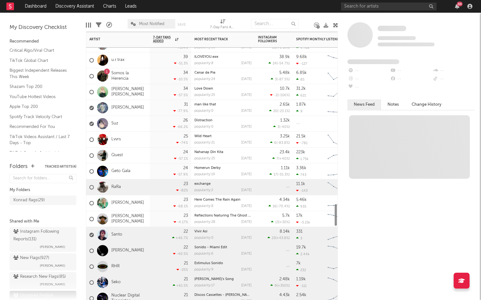
click at [148, 122] on div "Suz" at bounding box center [118, 124] width 64 height 16
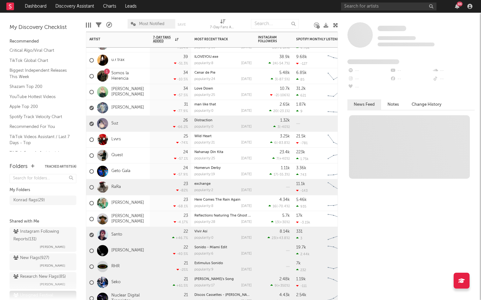
click at [148, 107] on div "Eilish Constance" at bounding box center [118, 108] width 64 height 16
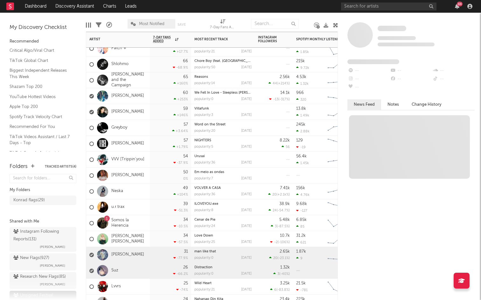
click at [156, 100] on div "60 +253 %" at bounding box center [170, 96] width 35 height 16
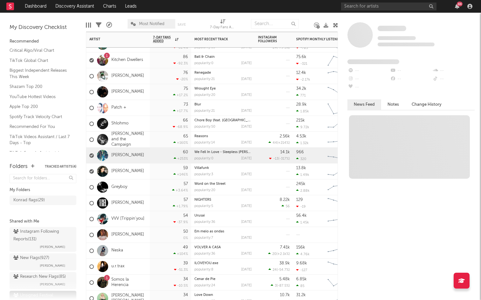
click at [149, 170] on div "Aurora Halal" at bounding box center [118, 172] width 64 height 16
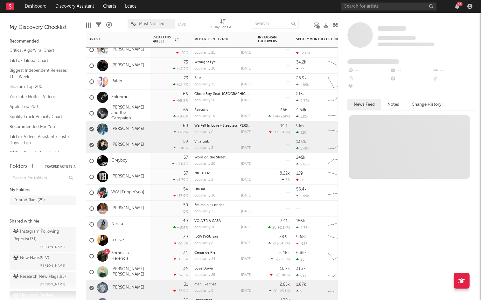
click at [147, 176] on div "SIEGEL" at bounding box center [118, 177] width 64 height 16
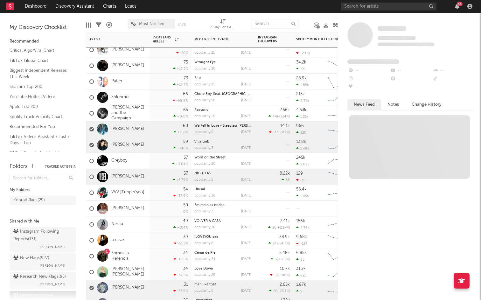
click at [148, 210] on div "Diego Melgarejo" at bounding box center [118, 209] width 64 height 16
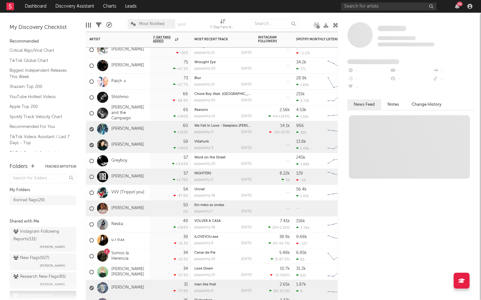
click at [153, 242] on div "39 -51.3 %" at bounding box center [170, 241] width 35 height 16
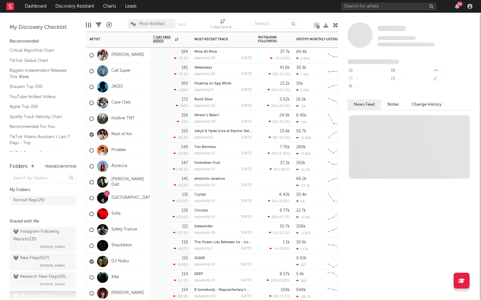
click at [153, 135] on div "150 -28.2 %" at bounding box center [170, 135] width 41 height 16
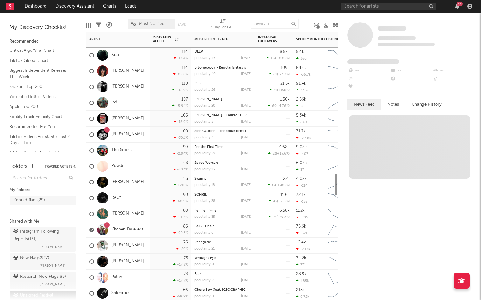
click at [151, 228] on div "86 -92.3 %" at bounding box center [170, 230] width 41 height 16
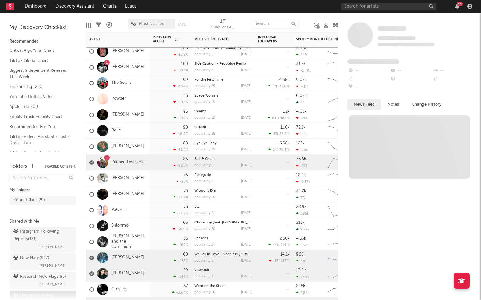
click at [161, 242] on div "65 +160 %" at bounding box center [170, 242] width 35 height 16
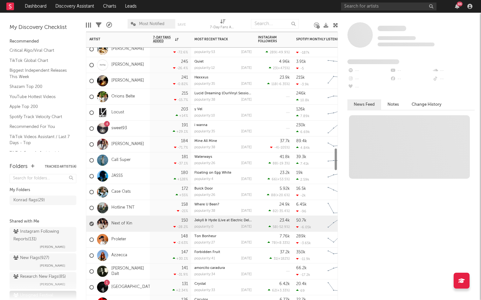
click at [160, 174] on div "180 +128 %" at bounding box center [170, 176] width 35 height 16
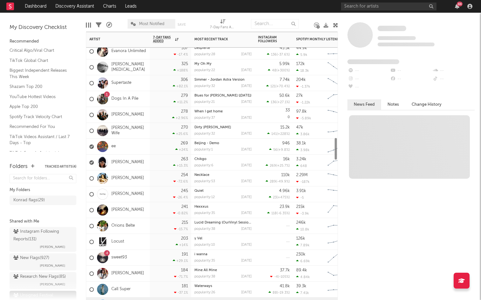
click at [154, 142] on div "269 +24 %" at bounding box center [170, 147] width 35 height 16
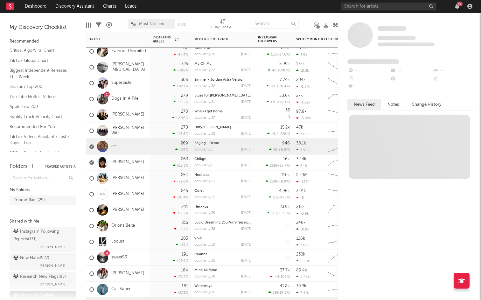
click at [154, 164] on div "263 +15.3 %" at bounding box center [170, 163] width 35 height 16
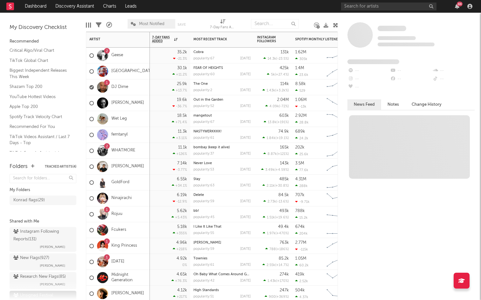
click at [152, 89] on div "25.9k +13.7 %" at bounding box center [169, 87] width 35 height 16
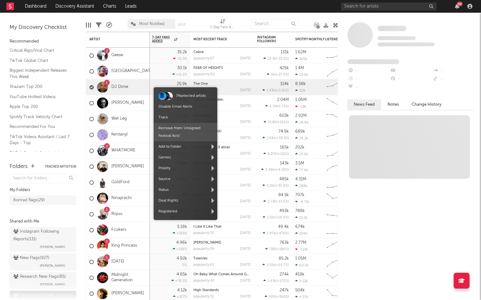
click at [174, 133] on span "Remove from ' Unsigned Festival Acts '" at bounding box center [186, 132] width 64 height 18
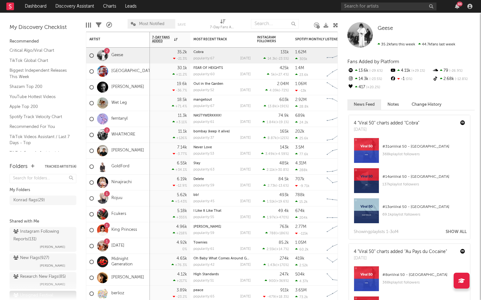
click at [317, 17] on div at bounding box center [316, 25] width 4 height 18
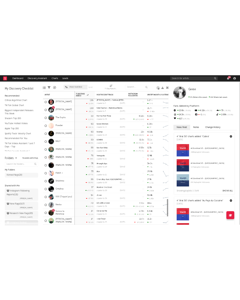
scroll to position [34, 0]
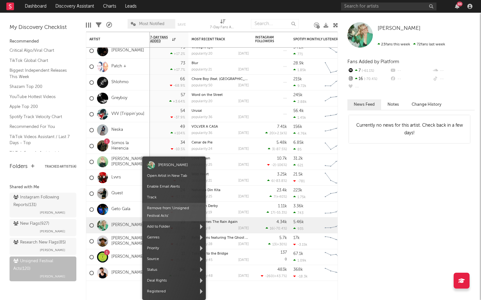
click at [170, 210] on span "Remove from ' Unsigned Festival Acts '" at bounding box center [174, 212] width 64 height 18
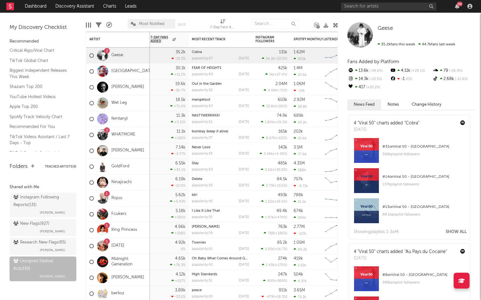
click at [435, 36] on div "Geese 35.2k fans this week 44.7k fans last week" at bounding box center [410, 34] width 127 height 25
click at [324, 25] on icon at bounding box center [325, 25] width 5 height 5
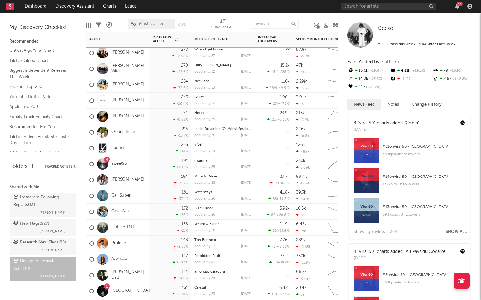
click at [91, 146] on div at bounding box center [91, 148] width 4 height 4
click at [89, 146] on input "checkbox" at bounding box center [89, 149] width 0 height 6
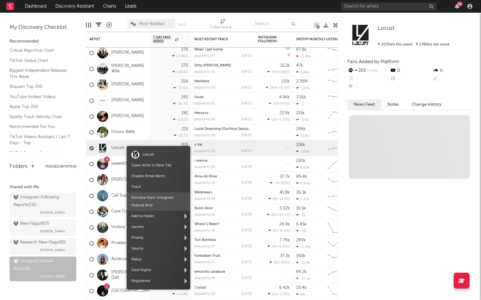
click at [146, 198] on span "Remove from ' Unsigned Festival Acts '" at bounding box center [158, 202] width 64 height 18
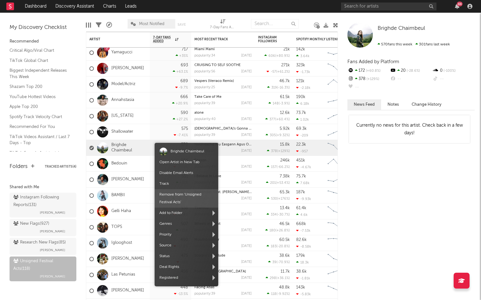
click at [172, 196] on span "Remove from ' Unsigned Festival Acts '" at bounding box center [186, 198] width 64 height 18
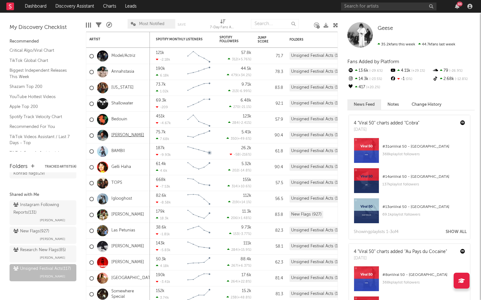
click at [118, 135] on link "Tyler Ballgame" at bounding box center [127, 135] width 33 height 5
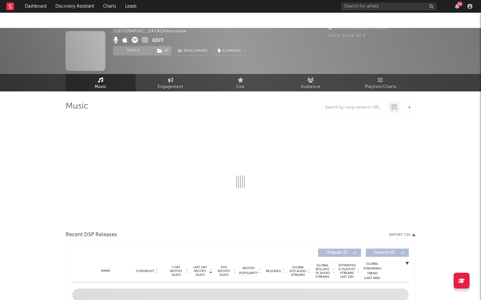
select select "6m"
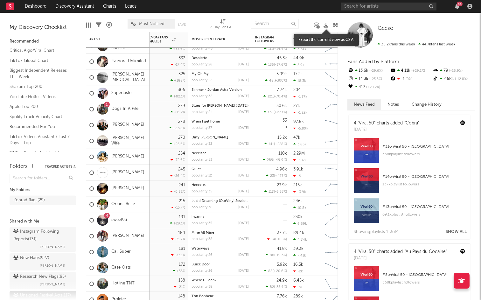
click at [324, 26] on icon at bounding box center [325, 25] width 5 height 5
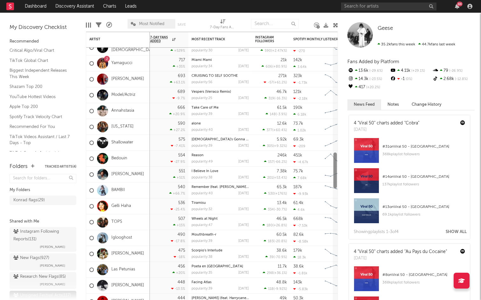
drag, startPoint x: 335, startPoint y: 138, endPoint x: 335, endPoint y: 169, distance: 31.5
click at [335, 169] on div at bounding box center [334, 171] width 3 height 36
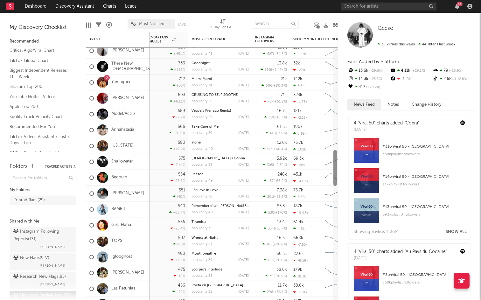
drag, startPoint x: 333, startPoint y: 159, endPoint x: 331, endPoint y: 157, distance: 3.4
click at [331, 157] on div "1.03k +15 % The Last Town popularity: 45 2025-09-18 263k 685 ( +14.9 % ) 1.74M …" at bounding box center [212, 166] width 252 height 269
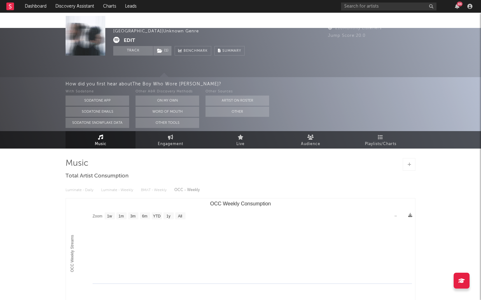
select select "1w"
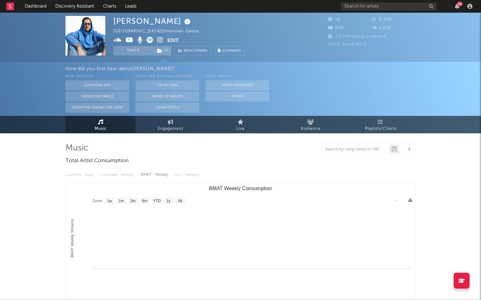
select select "1w"
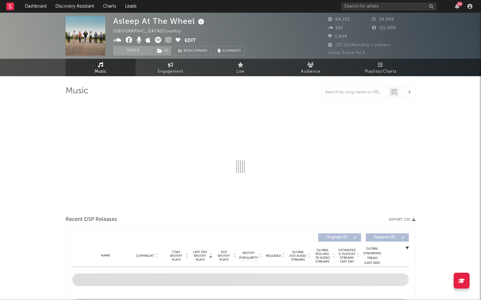
select select "6m"
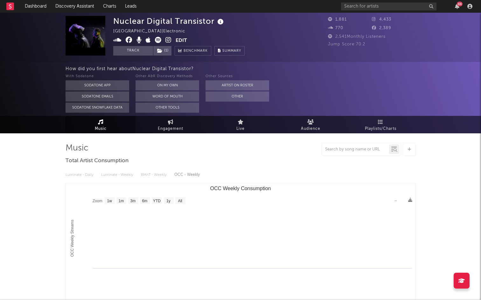
select select "1w"
